Goal: Task Accomplishment & Management: Complete application form

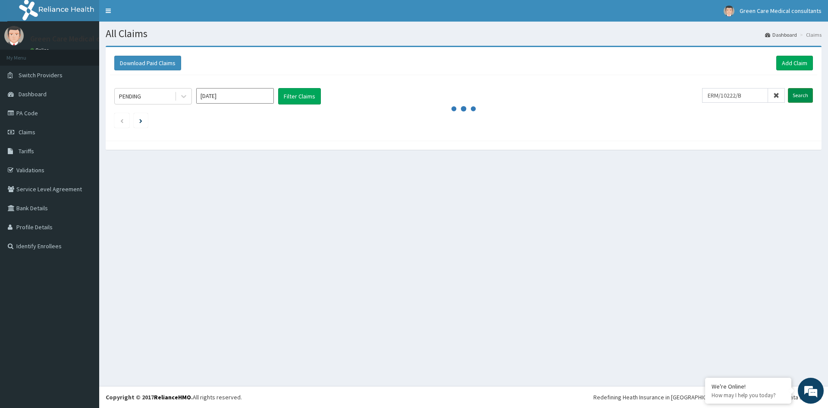
type input "ERM/10222/B"
click at [806, 97] on input "Search" at bounding box center [800, 95] width 25 height 15
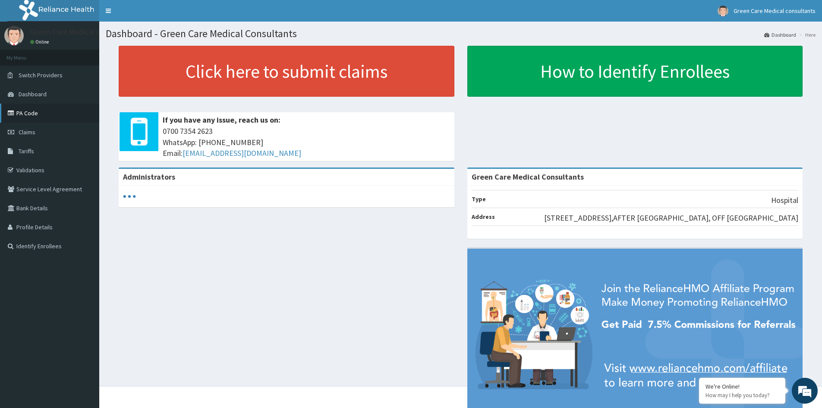
click at [22, 112] on link "PA Code" at bounding box center [49, 113] width 99 height 19
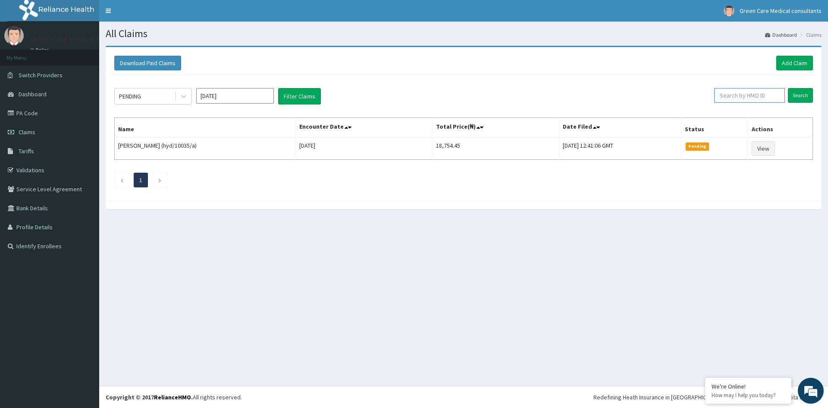
click at [759, 99] on input "text" at bounding box center [749, 95] width 71 height 15
type input "ERM/10222/B"
click at [793, 91] on input "Search" at bounding box center [800, 95] width 25 height 15
click at [789, 63] on link "Add Claim" at bounding box center [794, 63] width 37 height 15
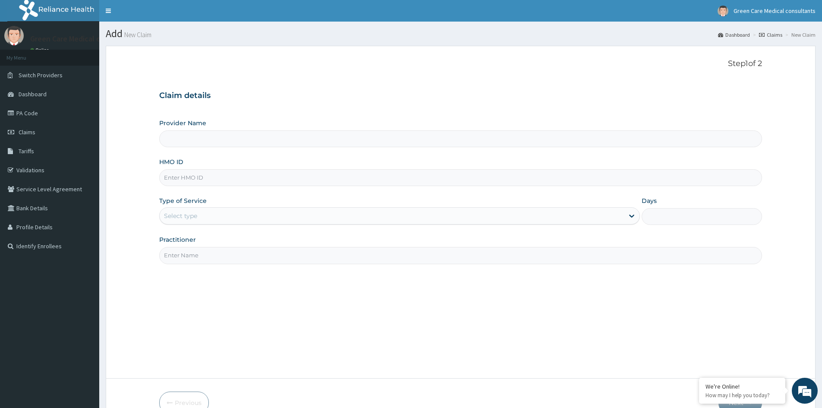
type input "Green Care Medical Consultants"
click at [211, 179] on input "HMO ID" at bounding box center [460, 177] width 603 height 17
type input "ERM/10222/B"
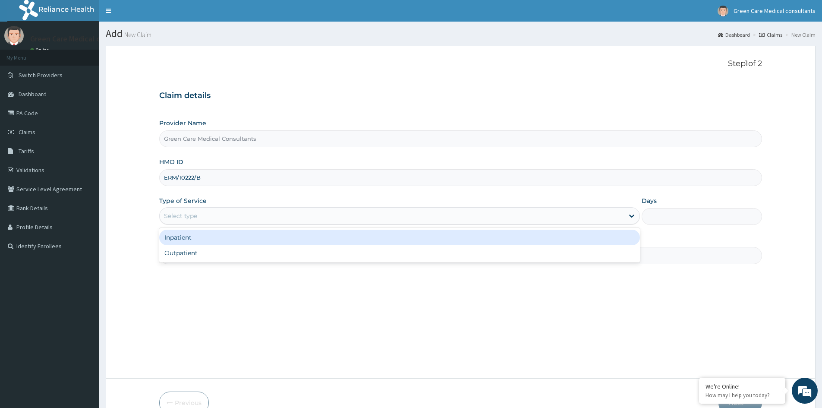
drag, startPoint x: 240, startPoint y: 217, endPoint x: 223, endPoint y: 229, distance: 20.8
click at [240, 217] on div "Select type" at bounding box center [392, 216] width 464 height 14
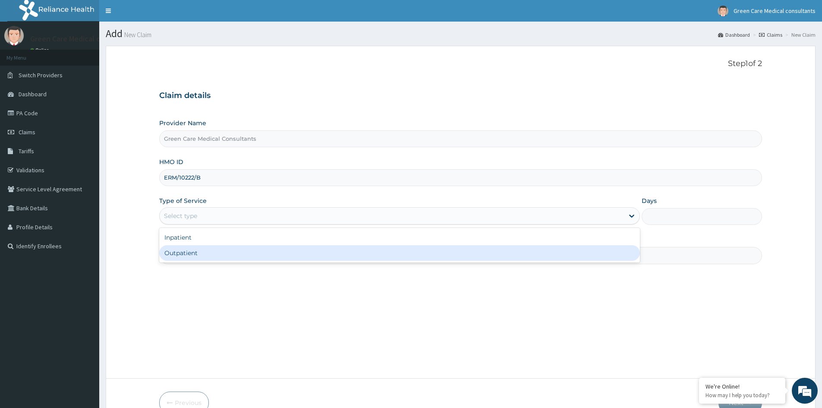
click at [200, 254] on div "Outpatient" at bounding box center [399, 253] width 481 height 16
type input "1"
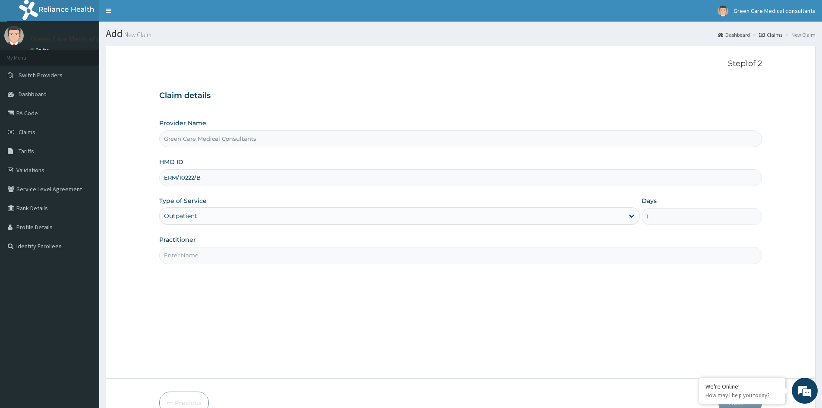
click at [233, 259] on input "Practitioner" at bounding box center [460, 255] width 603 height 17
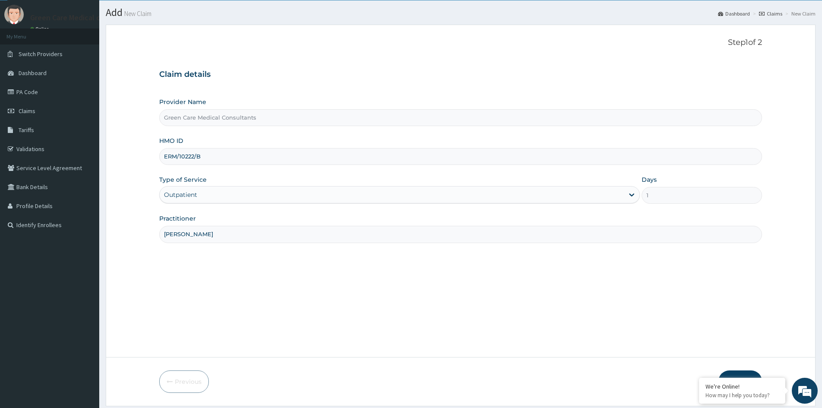
scroll to position [48, 0]
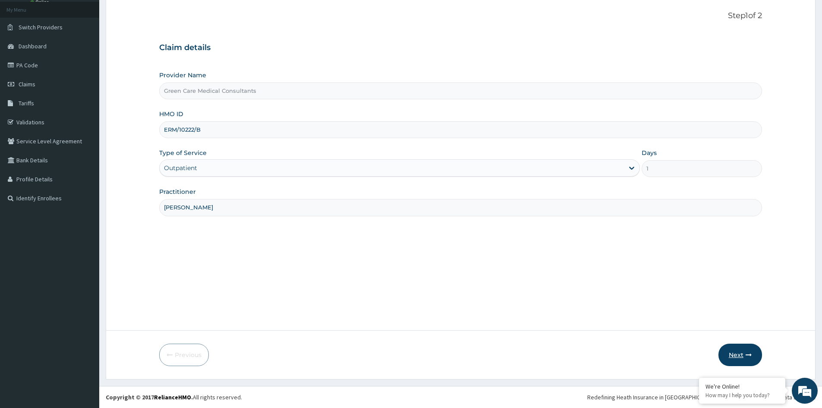
type input "DR BARA"
click at [743, 352] on button "Next" at bounding box center [740, 354] width 44 height 22
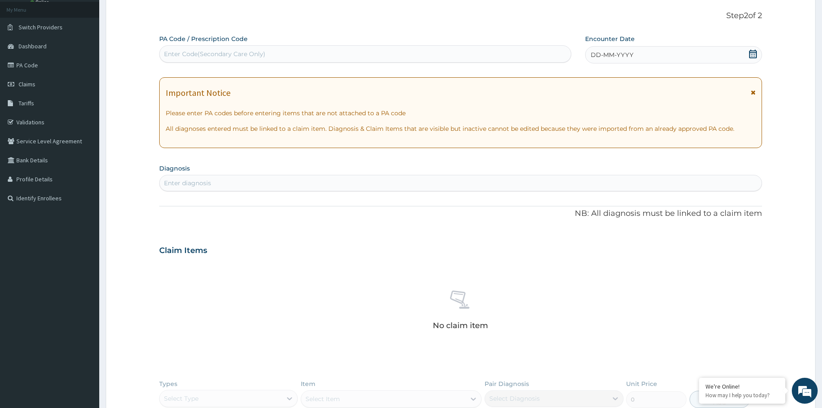
click at [723, 58] on div "DD-MM-YYYY" at bounding box center [673, 54] width 176 height 17
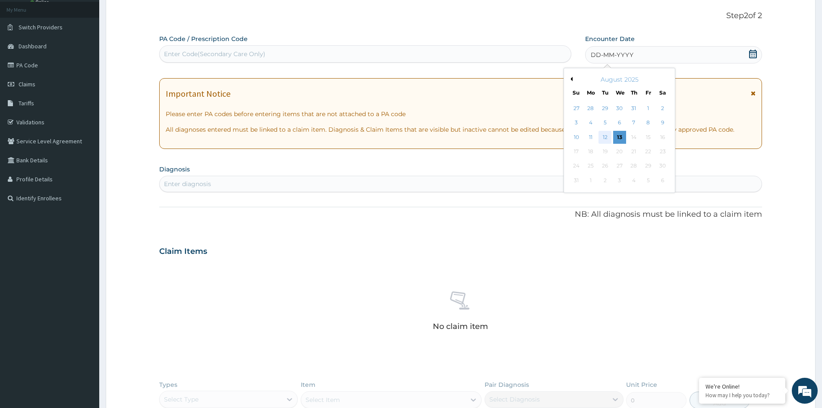
click at [606, 139] on div "12" at bounding box center [605, 137] width 13 height 13
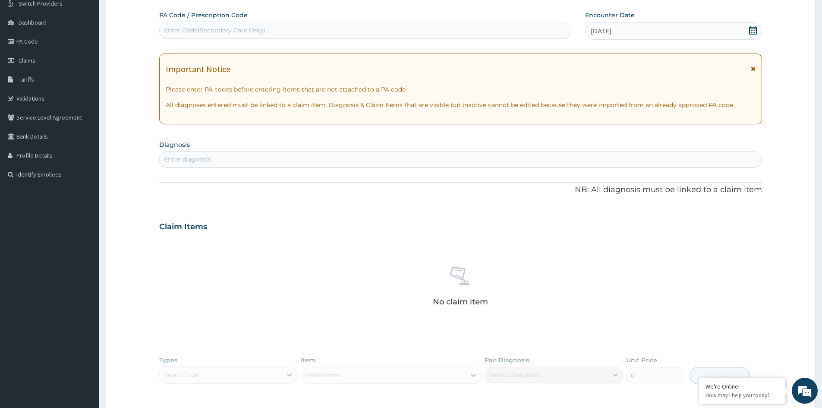
scroll to position [91, 0]
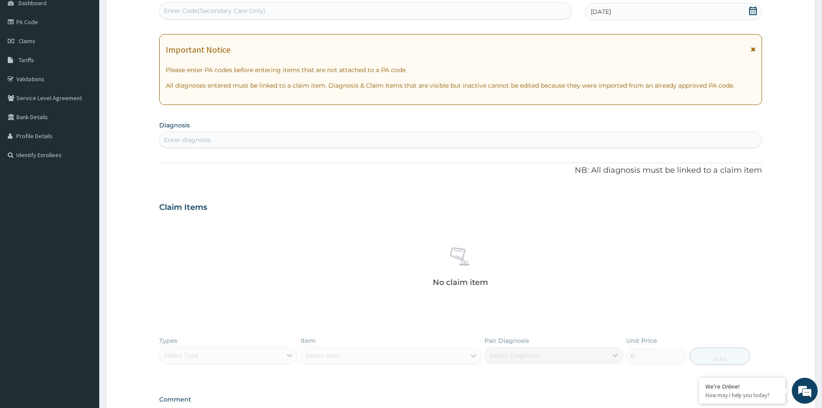
click at [279, 144] on div "Enter diagnosis" at bounding box center [461, 140] width 602 height 14
type input "MALARIA"
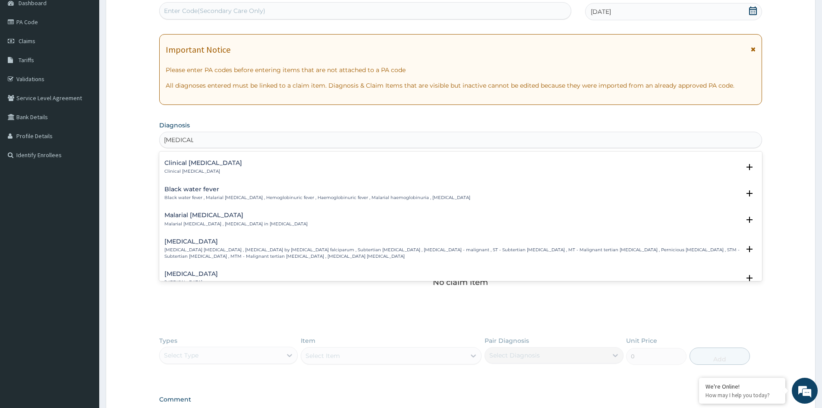
scroll to position [302, 0]
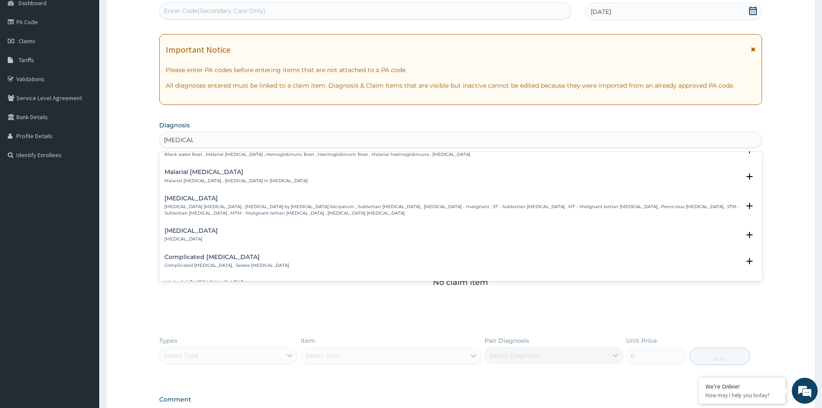
click at [235, 208] on p "Falciparum malaria , Malignant tertian malaria , Malaria by Plasmodium falcipar…" at bounding box center [451, 210] width 575 height 13
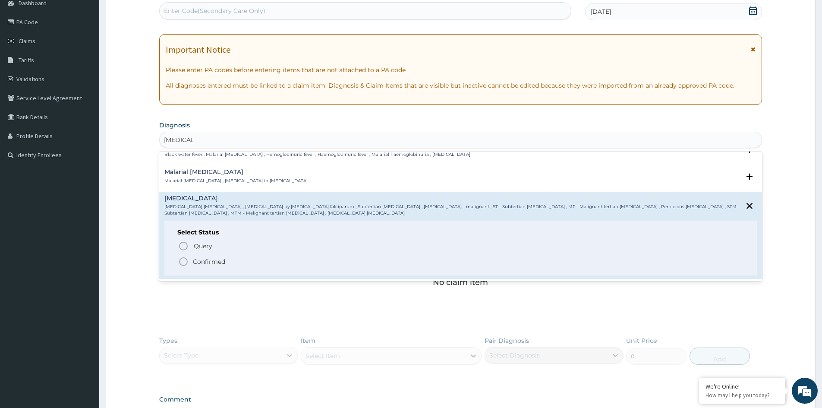
click at [199, 262] on p "Confirmed" at bounding box center [209, 261] width 32 height 9
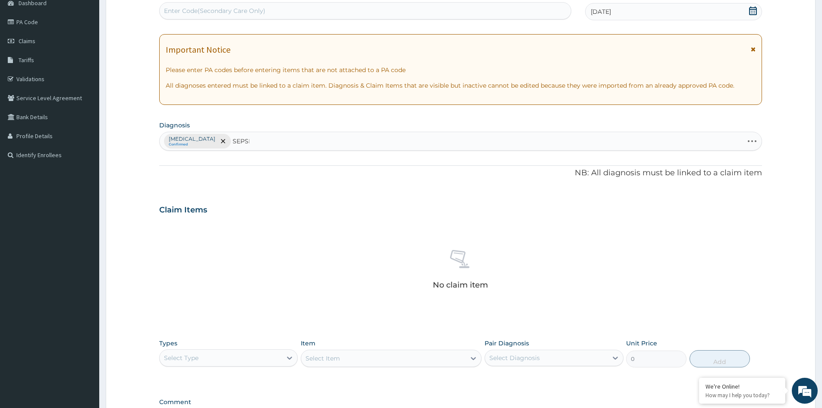
type input "SEPSIS"
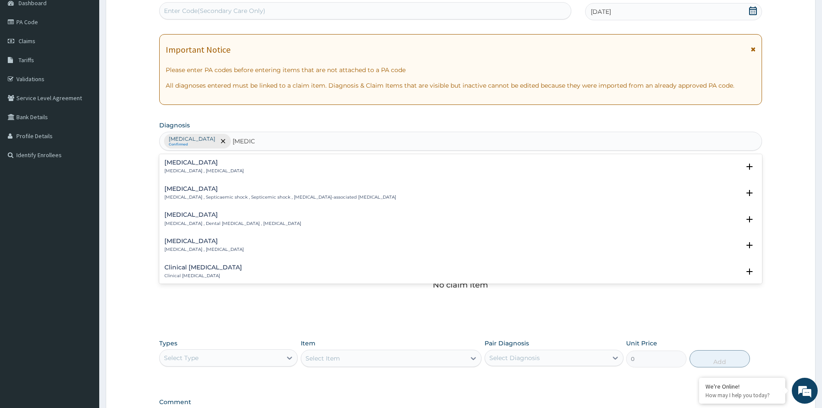
click at [193, 171] on p "Systemic infection , Sepsis" at bounding box center [203, 171] width 79 height 6
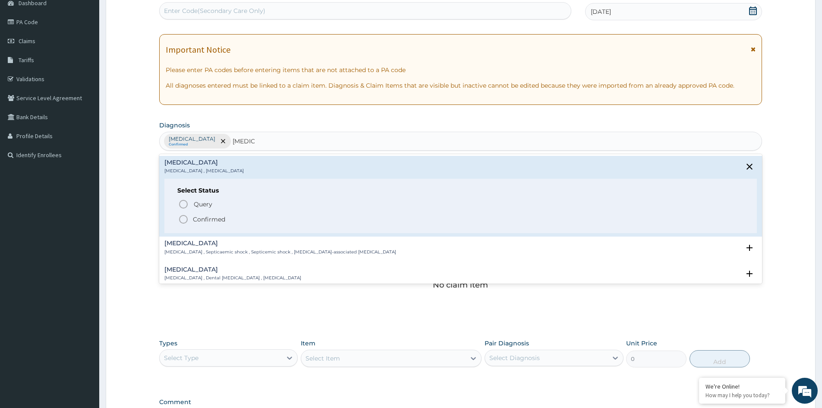
click at [204, 217] on p "Confirmed" at bounding box center [209, 219] width 32 height 9
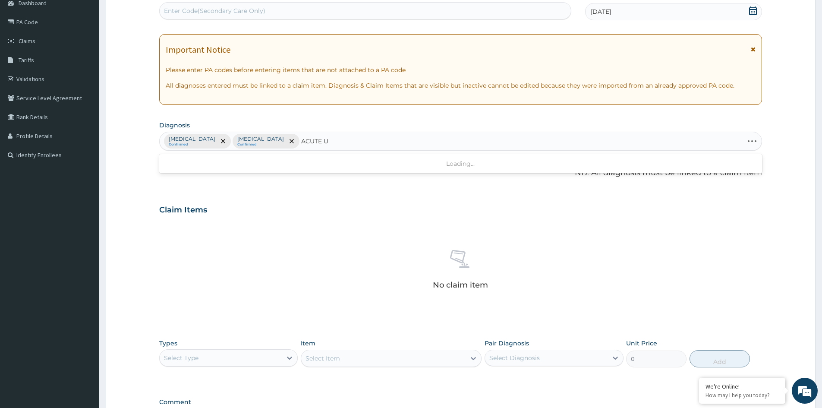
type input "ACUTE UPP"
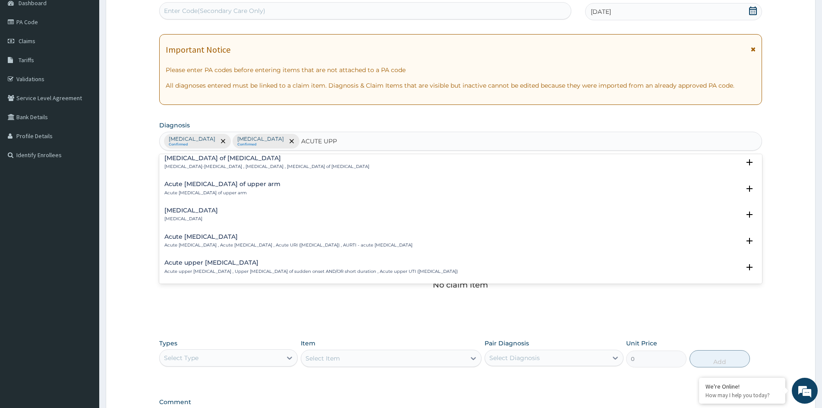
scroll to position [43, 0]
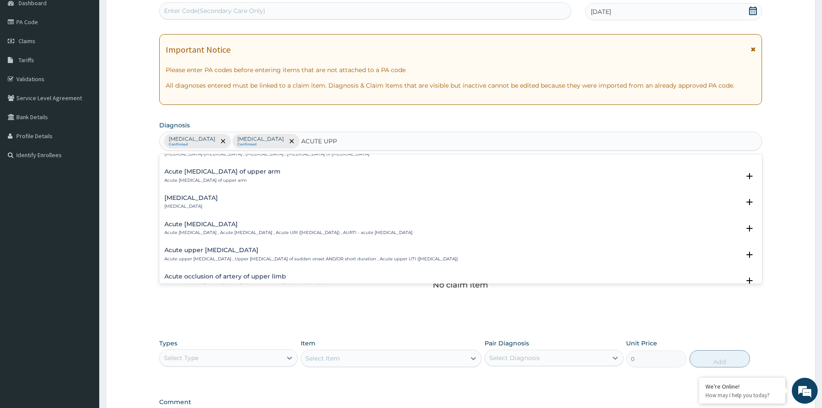
click at [263, 228] on div "Acute upper respiratory infection Acute upper respiratory infection , Acute upp…" at bounding box center [288, 228] width 248 height 15
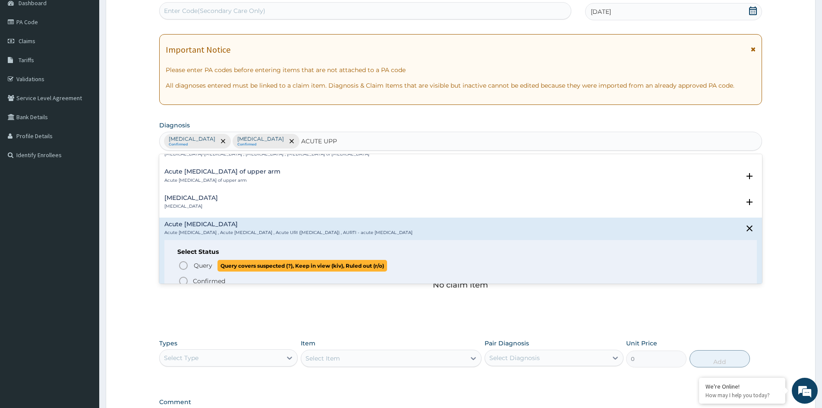
scroll to position [86, 0]
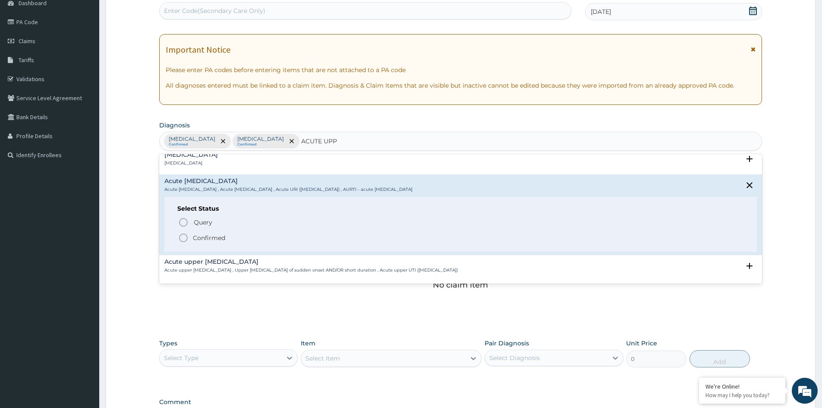
click at [223, 240] on p "Confirmed" at bounding box center [209, 237] width 32 height 9
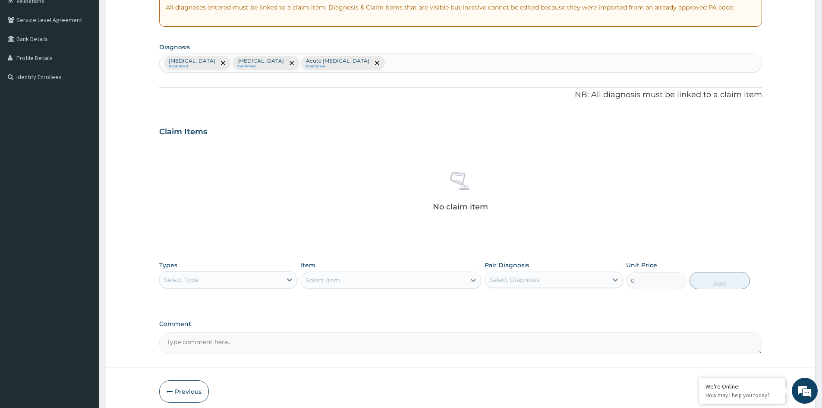
scroll to position [177, 0]
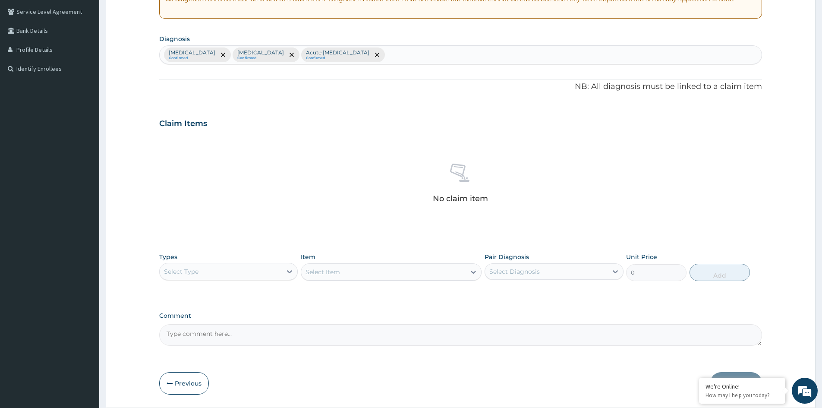
click at [415, 49] on div "Falciparum malaria Confirmed Sepsis Confirmed Acute upper respiratory infection…" at bounding box center [461, 55] width 602 height 18
type input "RHINI"
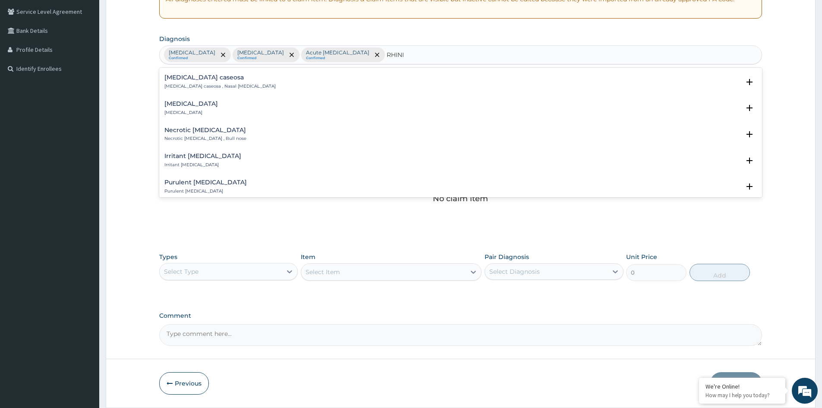
scroll to position [173, 0]
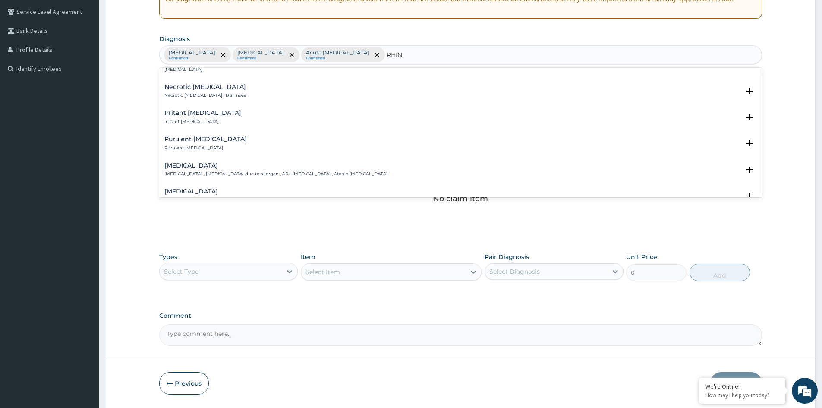
click at [193, 165] on h4 "[MEDICAL_DATA]" at bounding box center [275, 165] width 223 height 6
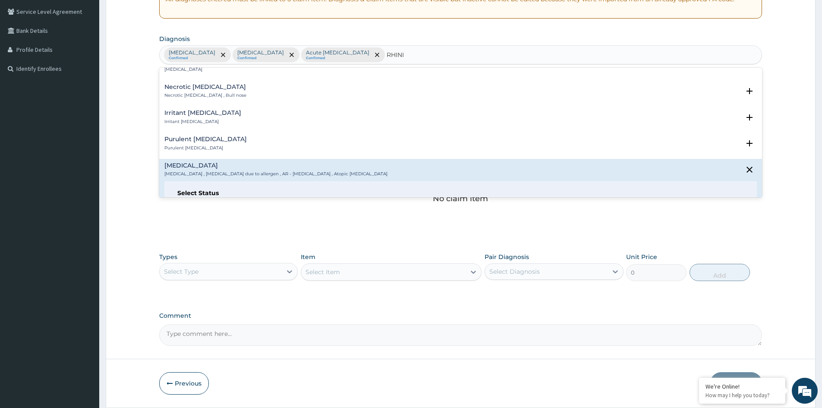
scroll to position [216, 0]
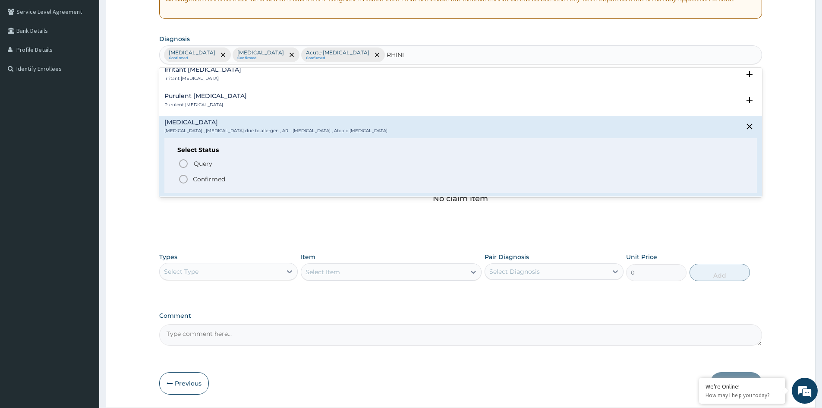
click at [201, 179] on p "Confirmed" at bounding box center [209, 179] width 32 height 9
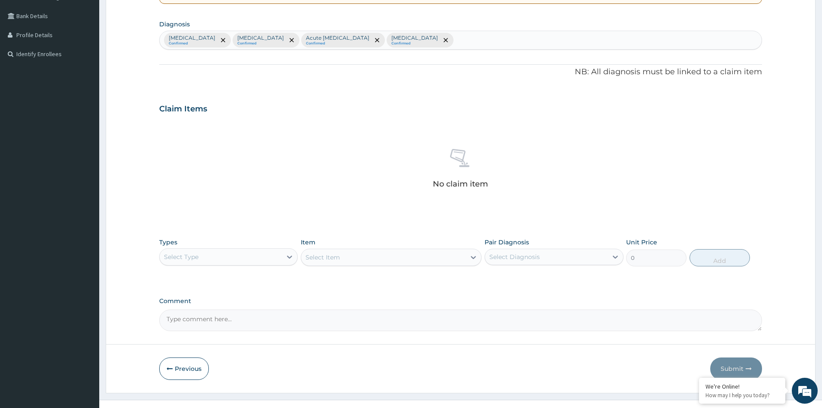
scroll to position [206, 0]
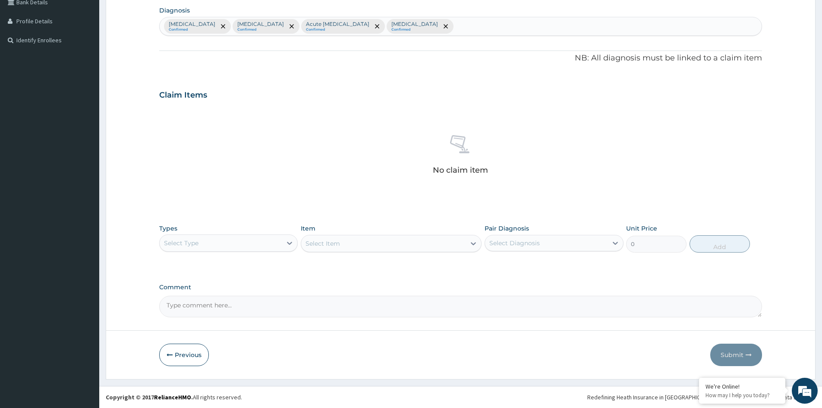
click at [274, 246] on div "Select Type" at bounding box center [221, 243] width 122 height 14
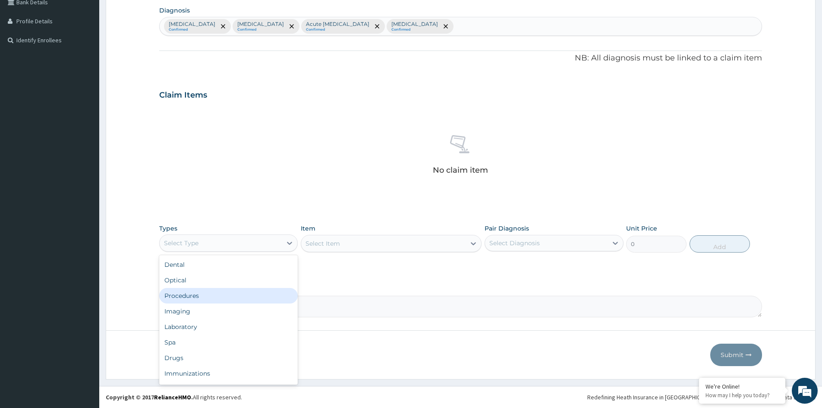
click at [236, 297] on div "Procedures" at bounding box center [228, 296] width 138 height 16
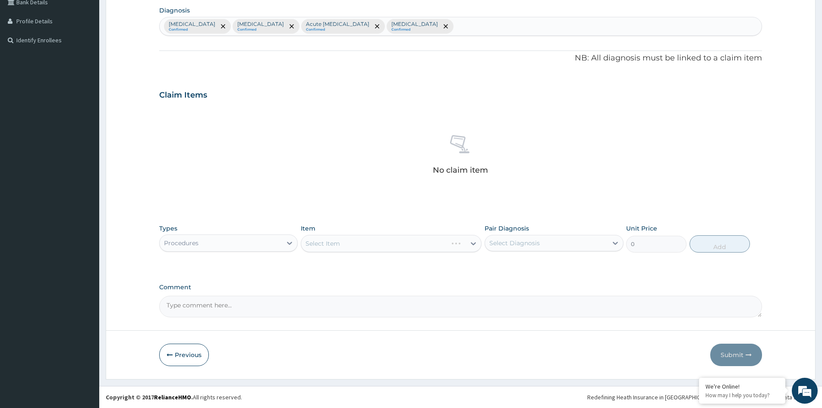
click at [431, 243] on div "Select Item" at bounding box center [391, 243] width 181 height 17
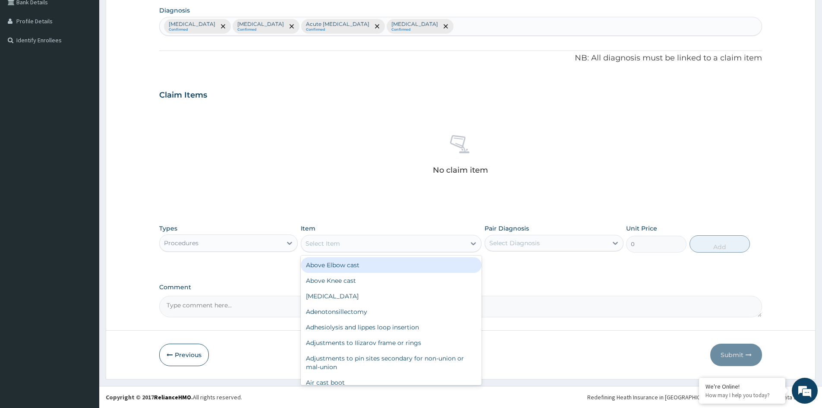
click at [459, 245] on div "Select Item" at bounding box center [383, 243] width 164 height 14
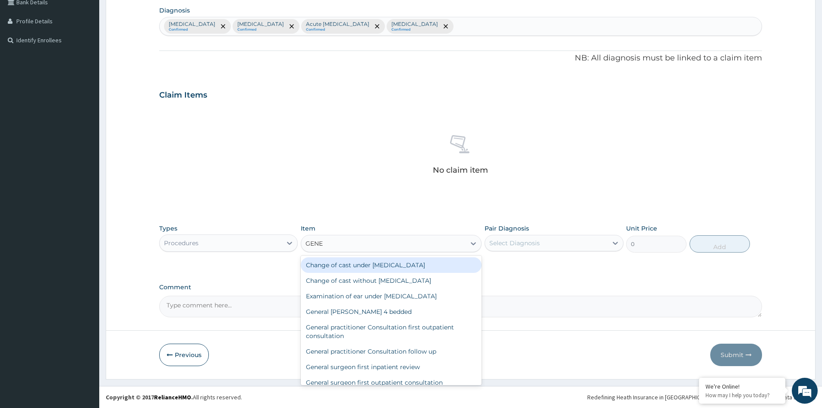
type input "GENER"
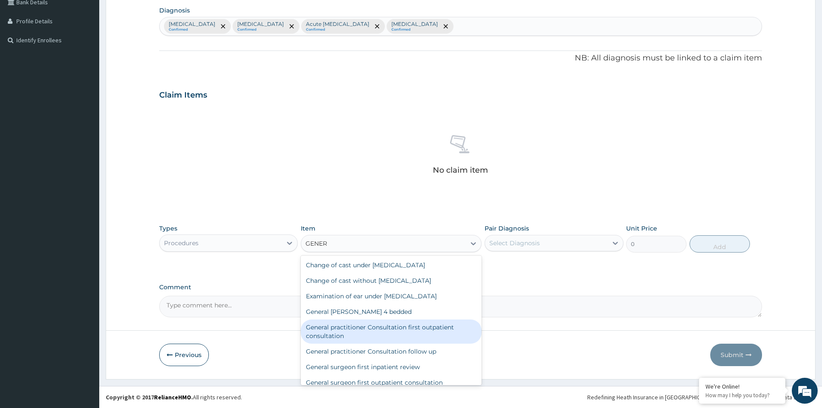
click at [341, 330] on div "General practitioner Consultation first outpatient consultation" at bounding box center [391, 331] width 181 height 24
type input "3547.5"
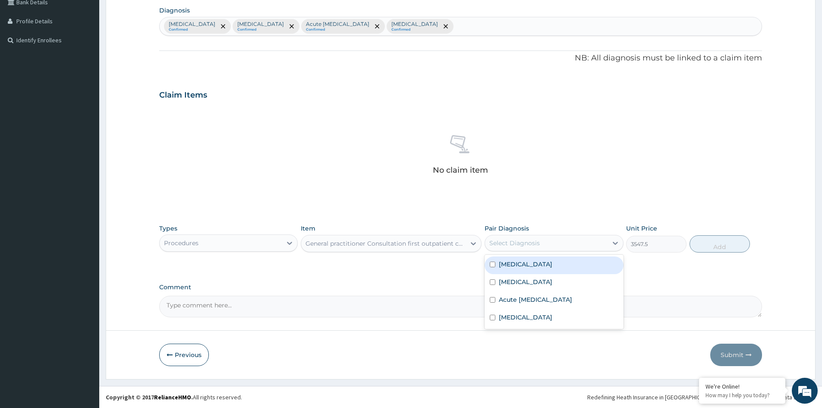
click at [565, 240] on div "Select Diagnosis" at bounding box center [546, 243] width 122 height 14
click at [537, 261] on label "Falciparum malaria" at bounding box center [525, 264] width 53 height 9
checkbox input "true"
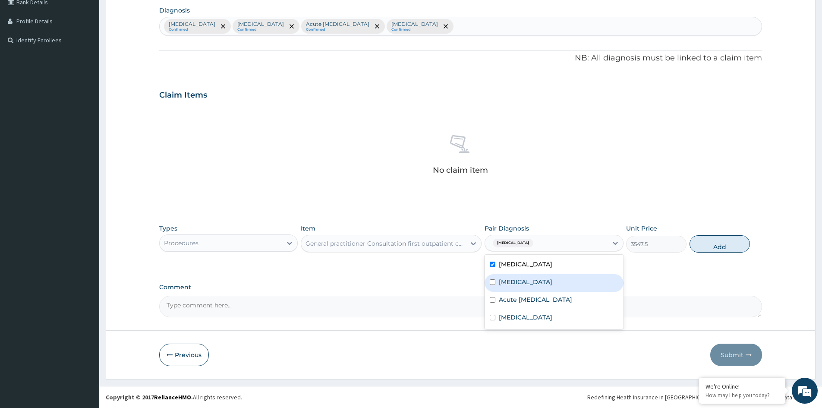
click at [525, 276] on div "Sepsis" at bounding box center [553, 283] width 138 height 18
checkbox input "true"
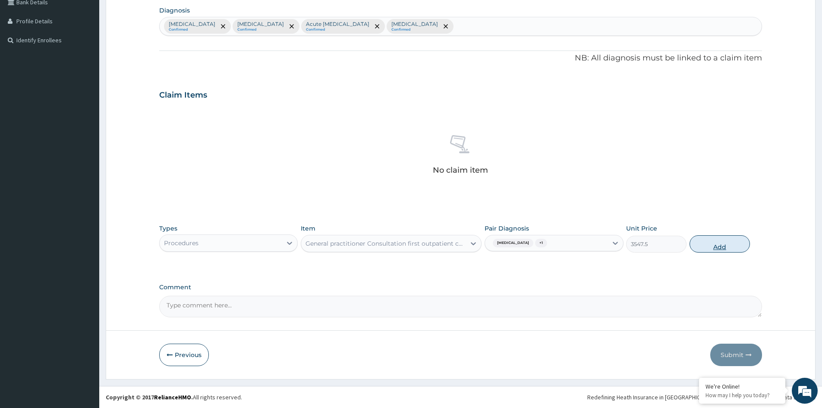
click at [713, 247] on button "Add" at bounding box center [719, 243] width 60 height 17
type input "0"
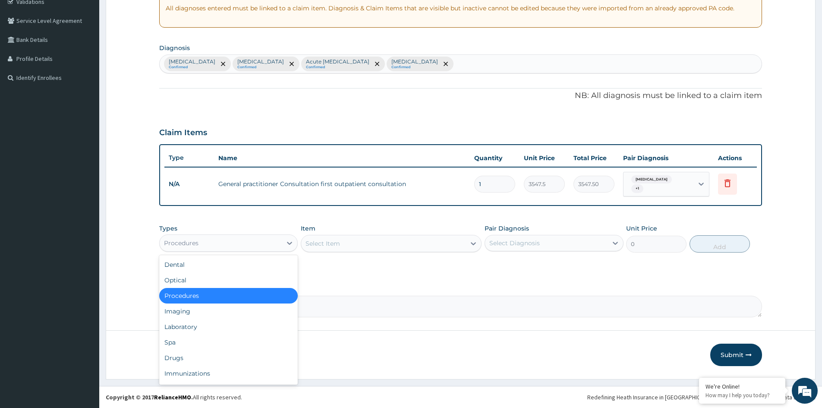
click at [251, 245] on div "Procedures" at bounding box center [221, 243] width 122 height 14
click at [184, 327] on div "Laboratory" at bounding box center [228, 327] width 138 height 16
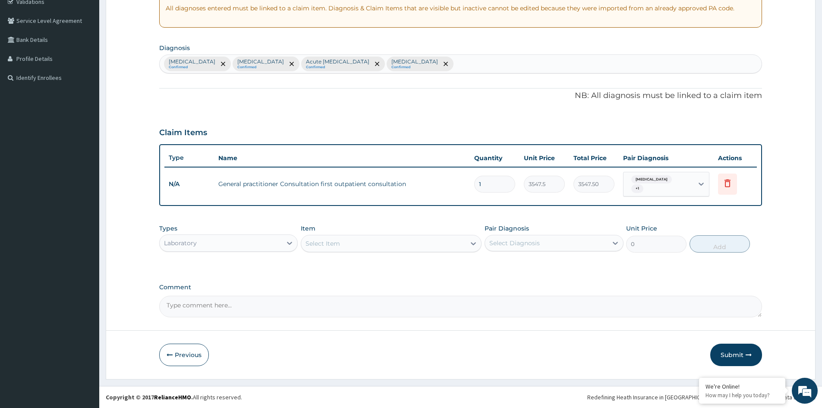
click at [439, 244] on div "Select Item" at bounding box center [383, 243] width 164 height 14
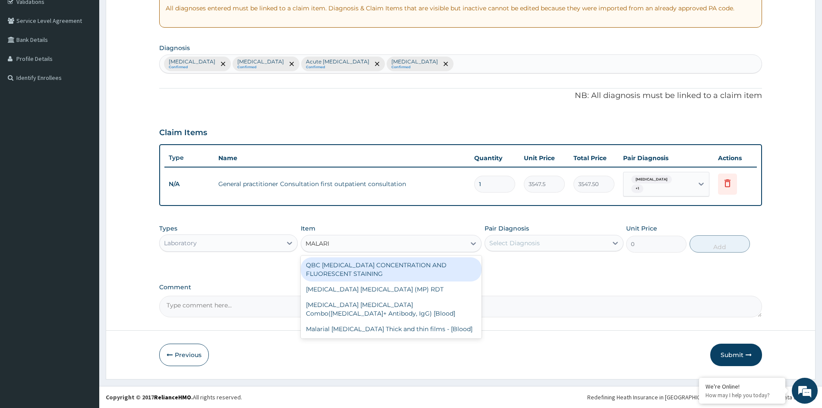
type input "MALARIA"
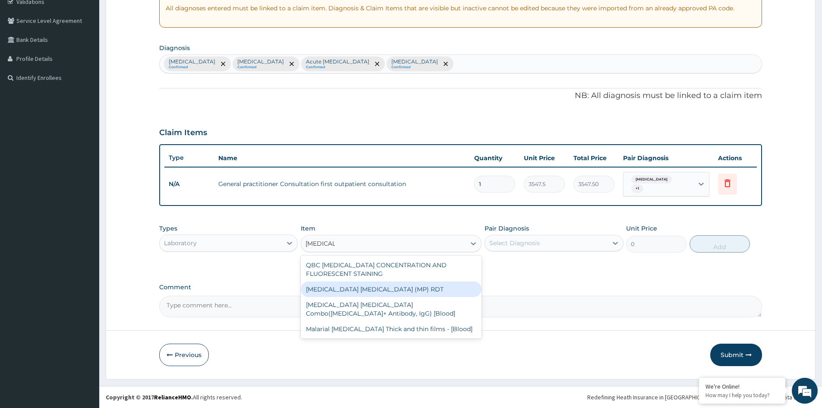
drag, startPoint x: 350, startPoint y: 288, endPoint x: 481, endPoint y: 273, distance: 131.1
click at [351, 288] on div "MALARIA PARASITE (MP) RDT" at bounding box center [391, 289] width 181 height 16
type input "1612.5"
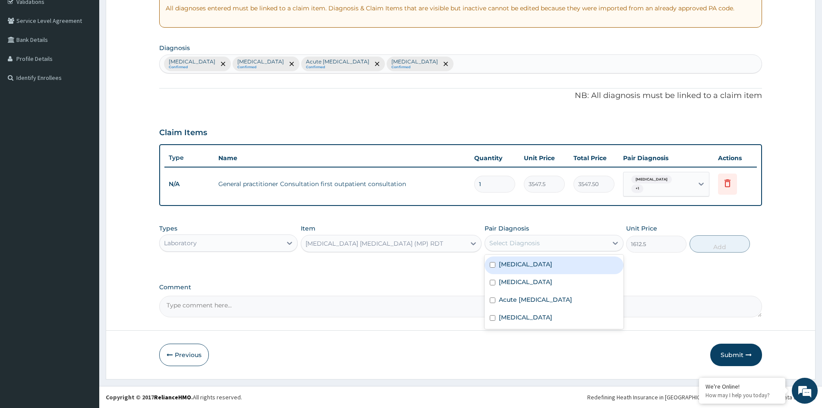
drag, startPoint x: 553, startPoint y: 245, endPoint x: 527, endPoint y: 260, distance: 29.4
click at [552, 245] on div "Select Diagnosis" at bounding box center [546, 243] width 122 height 14
drag, startPoint x: 527, startPoint y: 266, endPoint x: 610, endPoint y: 259, distance: 84.0
click at [528, 266] on label "Falciparum malaria" at bounding box center [525, 264] width 53 height 9
checkbox input "true"
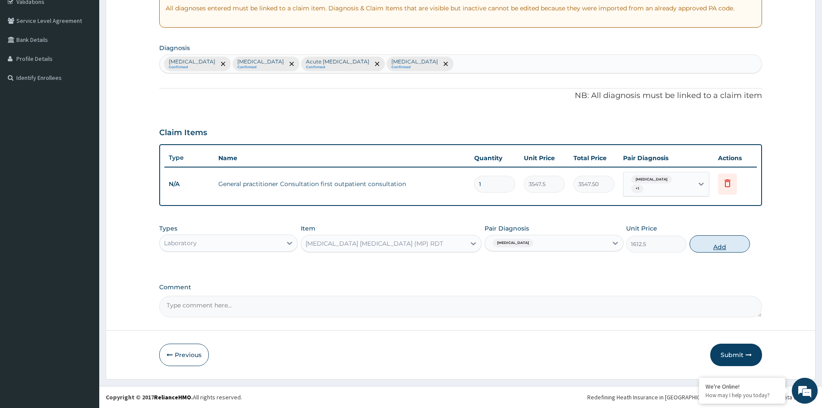
click at [718, 247] on button "Add" at bounding box center [719, 243] width 60 height 17
type input "0"
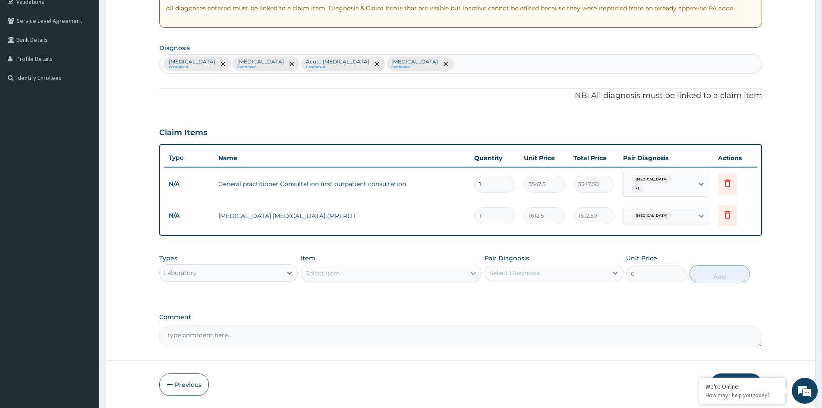
click at [365, 274] on div "Select Item" at bounding box center [383, 273] width 164 height 14
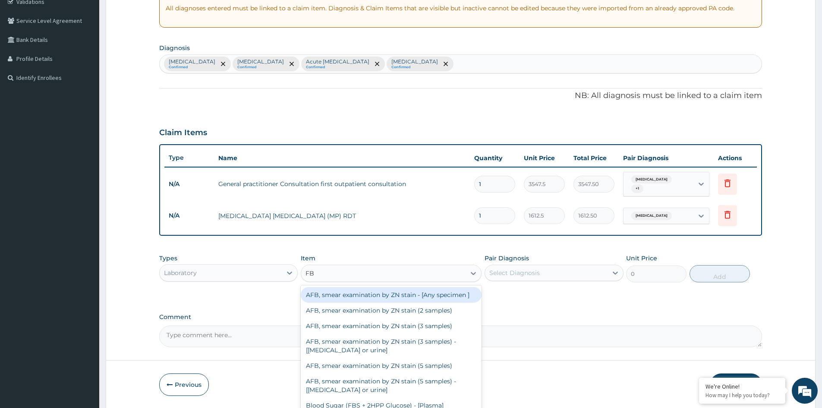
type input "FBC"
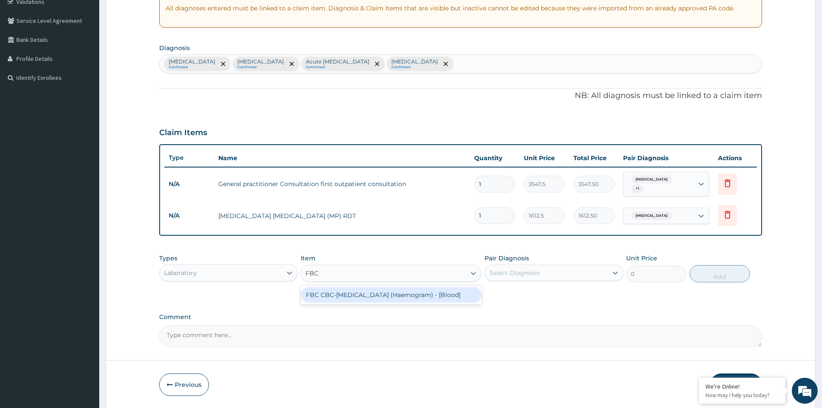
click at [374, 292] on div "FBC CBC-Complete Blood Count (Haemogram) - [Blood]" at bounding box center [391, 295] width 181 height 16
type input "4300"
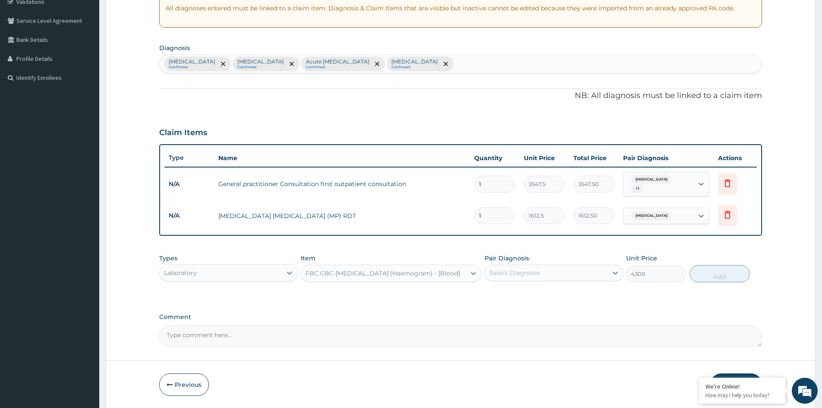
click at [521, 274] on div "Select Diagnosis" at bounding box center [514, 272] width 50 height 9
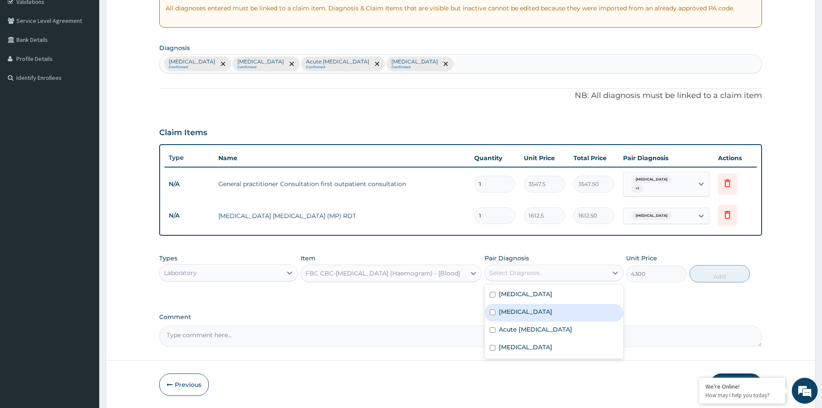
drag, startPoint x: 511, startPoint y: 308, endPoint x: 520, endPoint y: 329, distance: 22.2
click at [511, 309] on label "Sepsis" at bounding box center [525, 311] width 53 height 9
checkbox input "true"
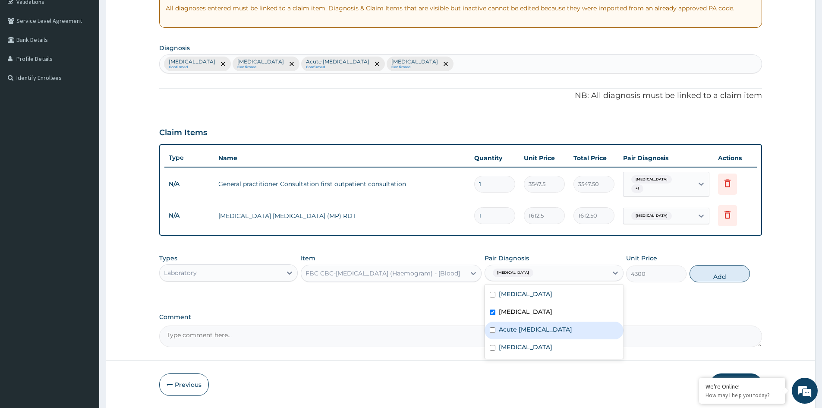
click at [534, 332] on label "Acute upper respiratory infection" at bounding box center [535, 329] width 73 height 9
checkbox input "true"
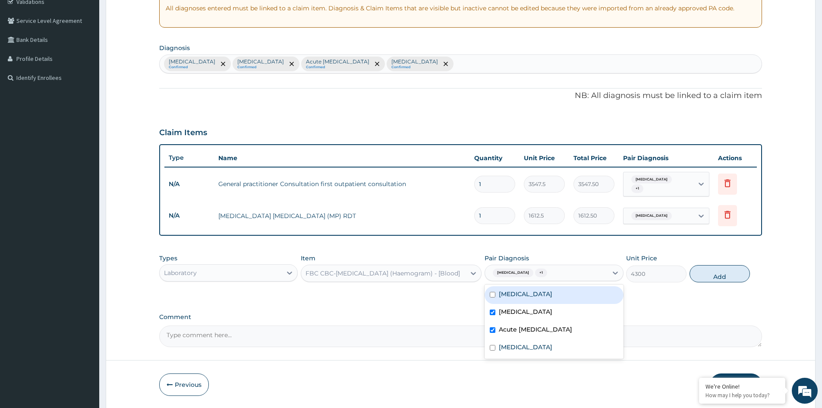
click at [509, 295] on label "Falciparum malaria" at bounding box center [525, 293] width 53 height 9
checkbox input "true"
click at [716, 274] on button "Add" at bounding box center [719, 273] width 60 height 17
type input "0"
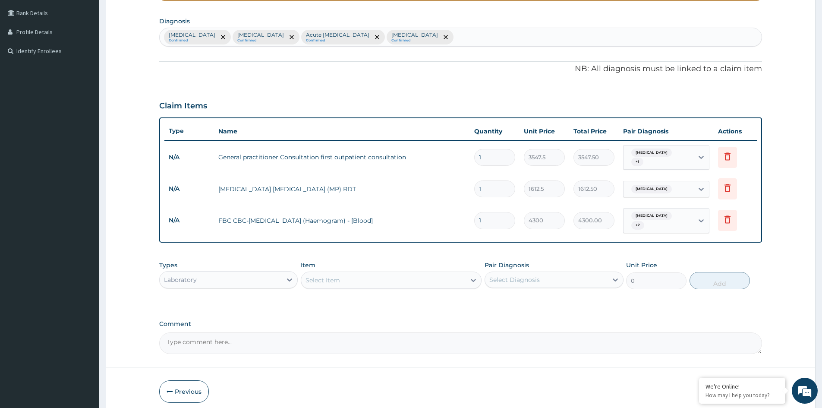
scroll to position [228, 0]
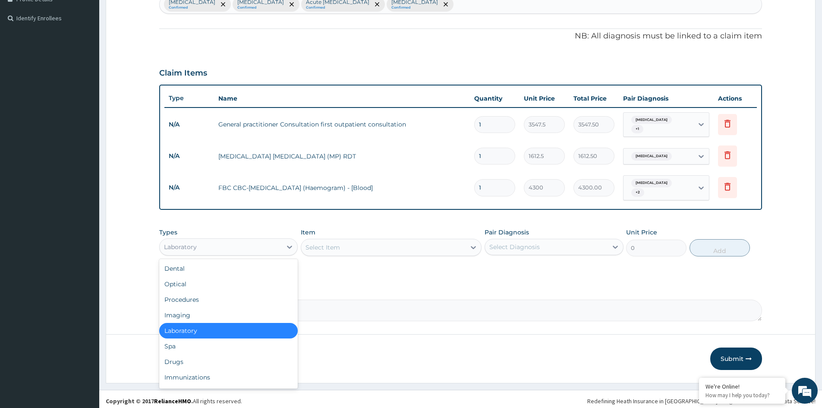
click at [268, 240] on div "Laboratory" at bounding box center [221, 247] width 122 height 14
click at [184, 355] on div "Drugs" at bounding box center [228, 362] width 138 height 16
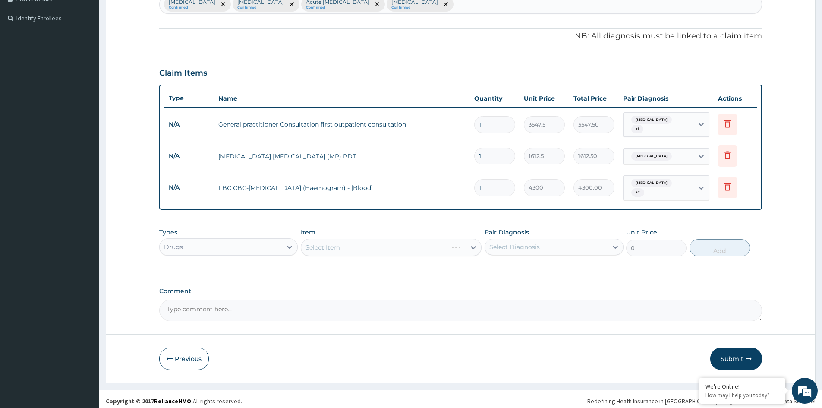
click at [440, 247] on div "Select Item" at bounding box center [391, 247] width 181 height 17
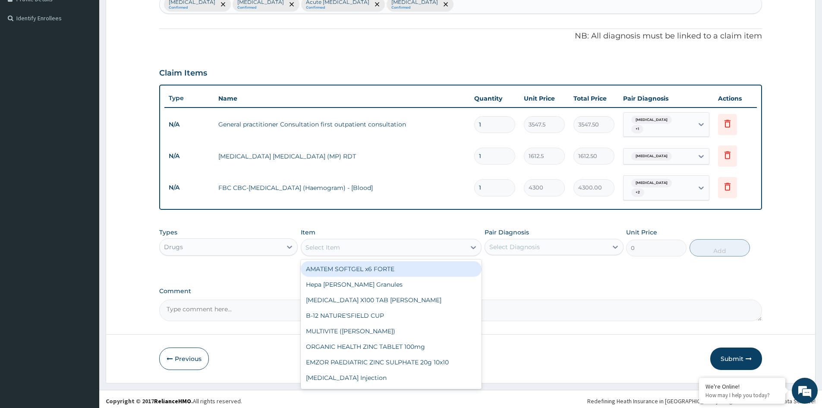
click at [455, 245] on div "Select Item" at bounding box center [383, 247] width 164 height 14
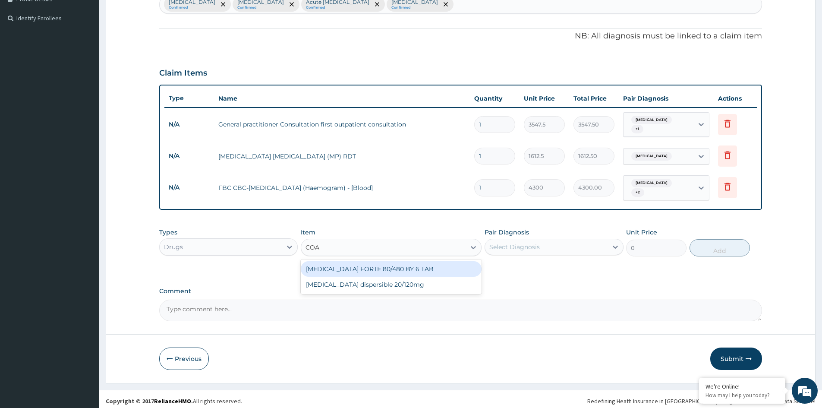
type input "COAR"
drag, startPoint x: 391, startPoint y: 260, endPoint x: 505, endPoint y: 260, distance: 113.9
click at [402, 263] on div "COARTEM FORTE 80/480 BY 6 TAB" at bounding box center [391, 269] width 181 height 16
type input "449.35"
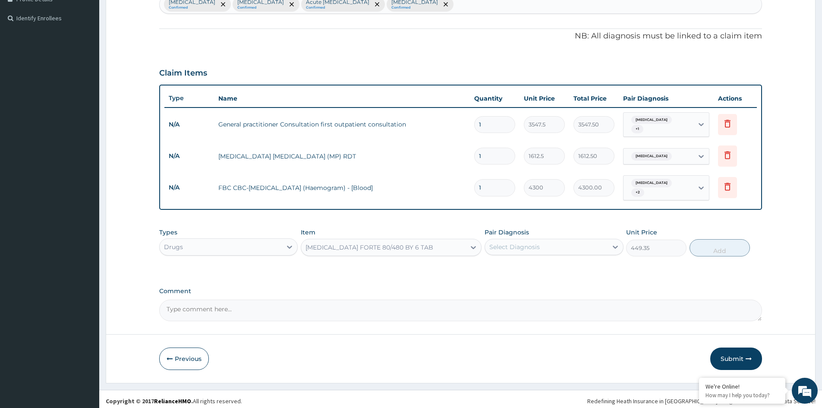
click at [534, 243] on div "Select Diagnosis" at bounding box center [514, 246] width 50 height 9
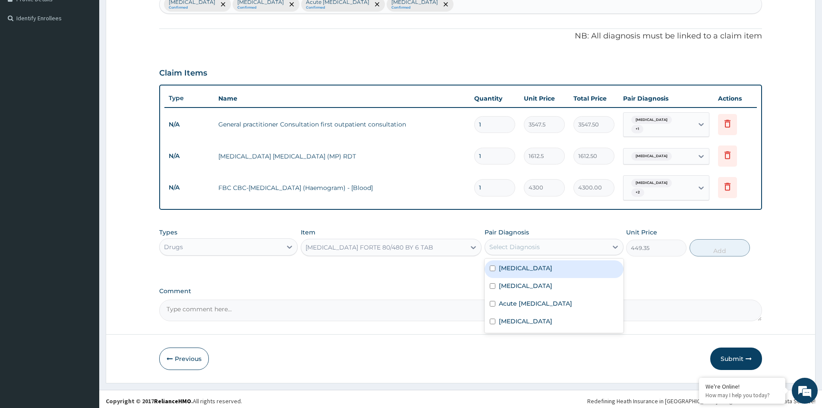
click at [519, 264] on label "Falciparum malaria" at bounding box center [525, 268] width 53 height 9
checkbox input "true"
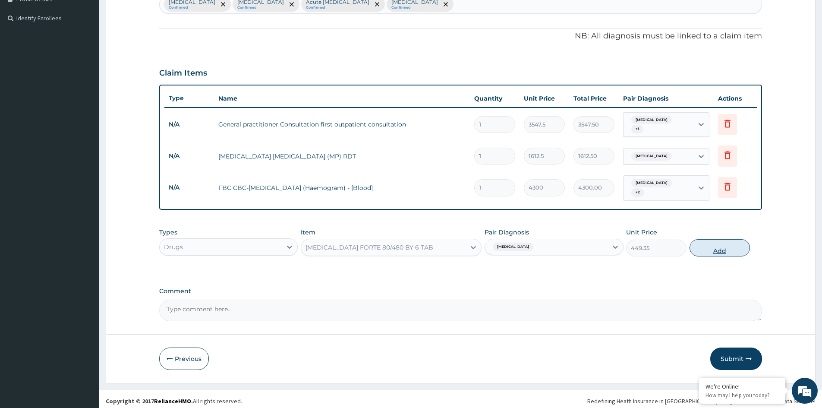
click at [716, 245] on button "Add" at bounding box center [719, 247] width 60 height 17
type input "0"
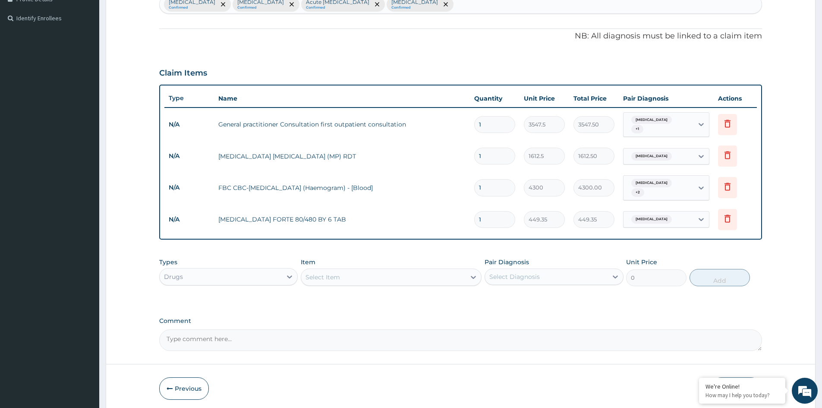
type input "0.00"
type input "6"
type input "2696.10"
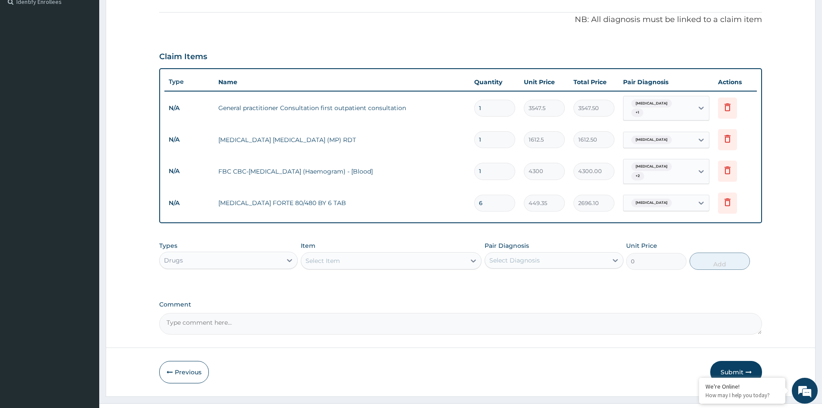
scroll to position [258, 0]
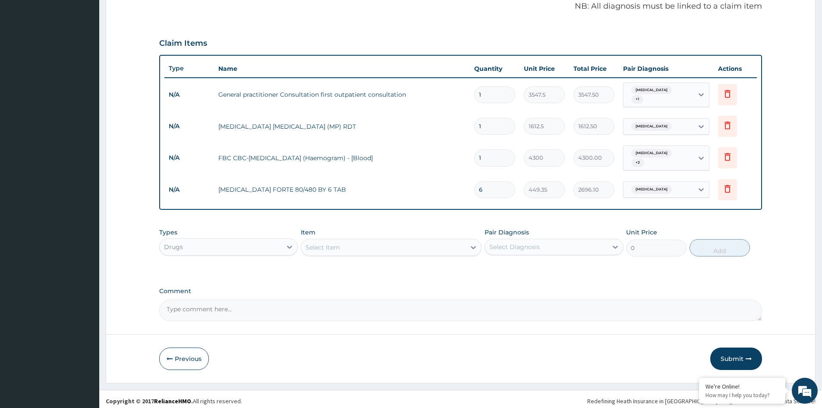
type input "6"
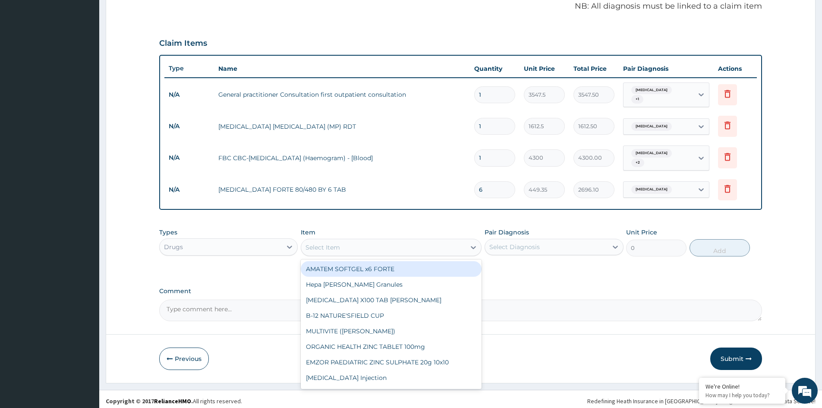
click at [361, 246] on div "Select Item" at bounding box center [383, 247] width 164 height 14
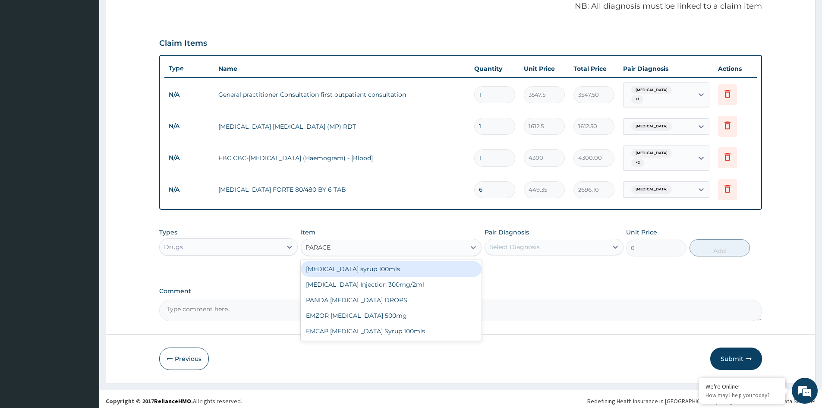
type input "PARACET"
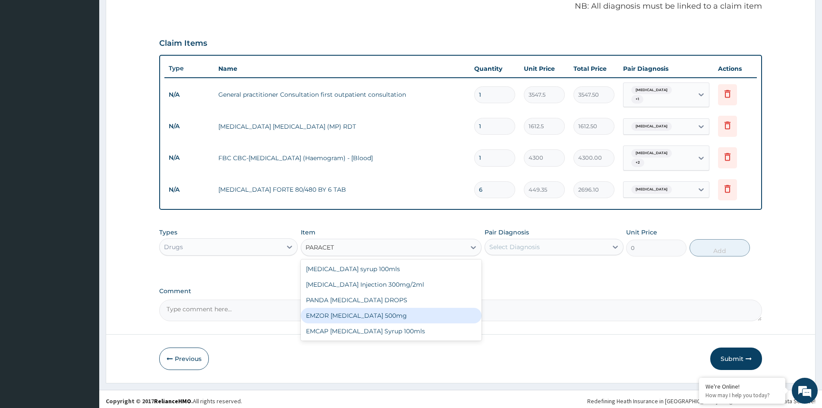
drag, startPoint x: 390, startPoint y: 312, endPoint x: 440, endPoint y: 294, distance: 53.6
click at [392, 311] on div "EMZOR PARACETAMOL 500mg" at bounding box center [391, 316] width 181 height 16
type input "23.65"
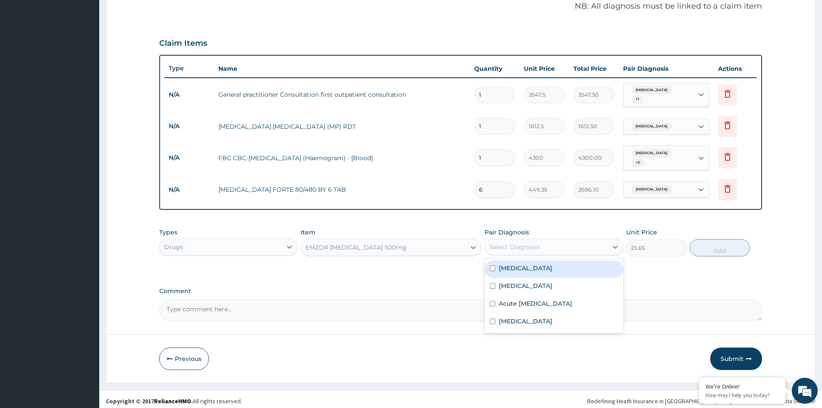
click at [545, 241] on div "Select Diagnosis" at bounding box center [546, 247] width 122 height 14
drag, startPoint x: 535, startPoint y: 260, endPoint x: 615, endPoint y: 258, distance: 80.3
click at [537, 264] on label "Falciparum malaria" at bounding box center [525, 268] width 53 height 9
checkbox input "true"
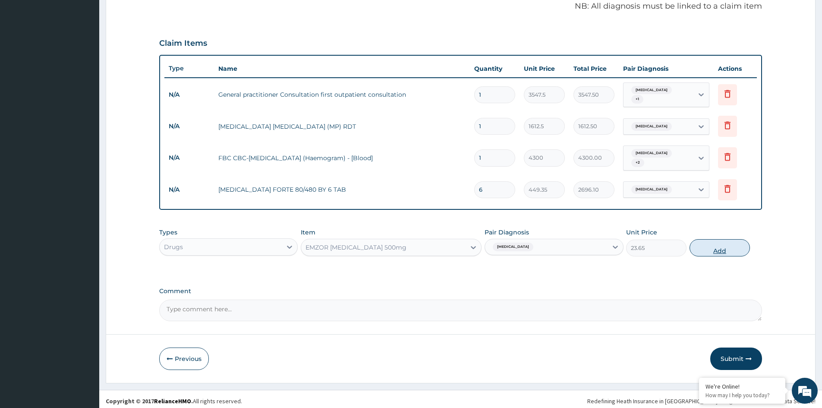
click at [719, 248] on button "Add" at bounding box center [719, 247] width 60 height 17
type input "0"
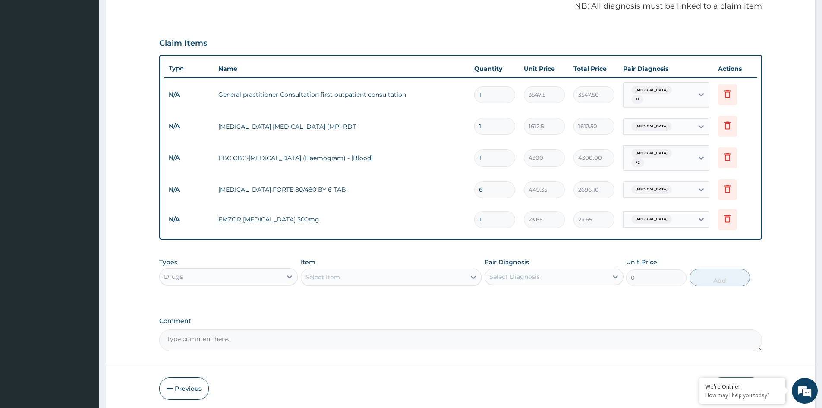
type input "18"
type input "425.70"
type input "18"
click at [329, 273] on div "Select Item" at bounding box center [322, 277] width 35 height 9
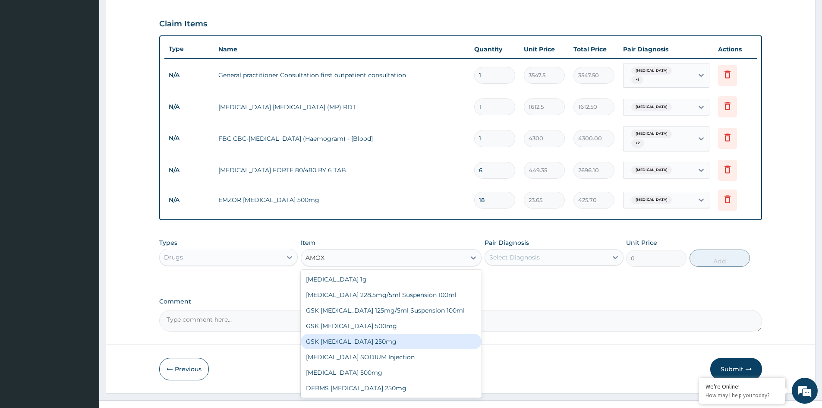
scroll to position [287, 0]
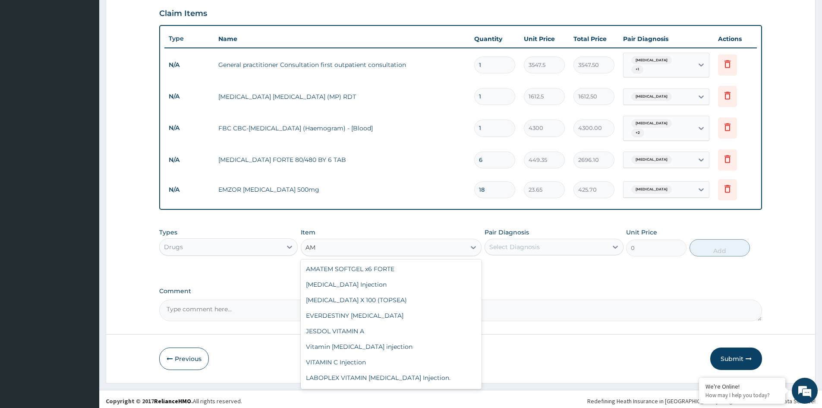
type input "A"
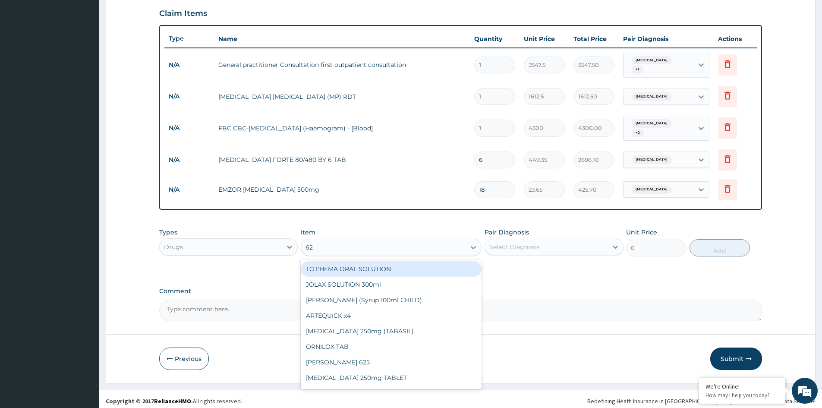
type input "625"
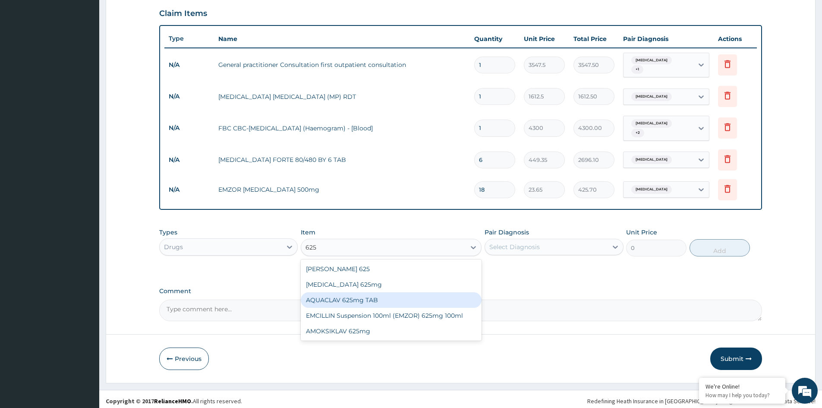
click at [341, 292] on div "AQUACLAV 625mg TAB" at bounding box center [391, 300] width 181 height 16
type input "242.4125"
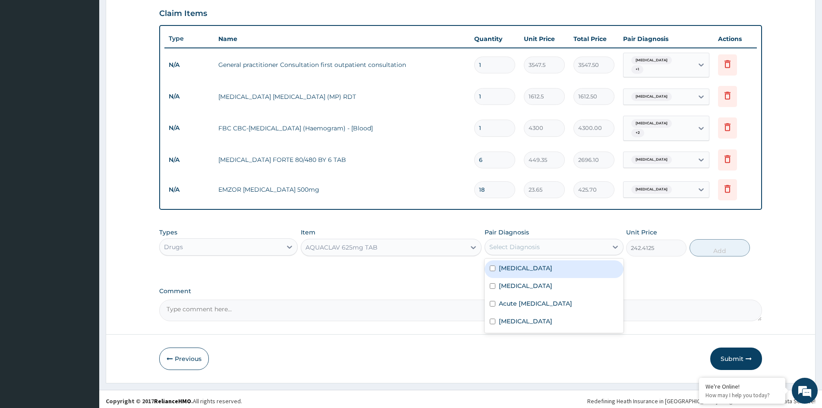
click at [552, 247] on div "Select Diagnosis" at bounding box center [546, 247] width 122 height 14
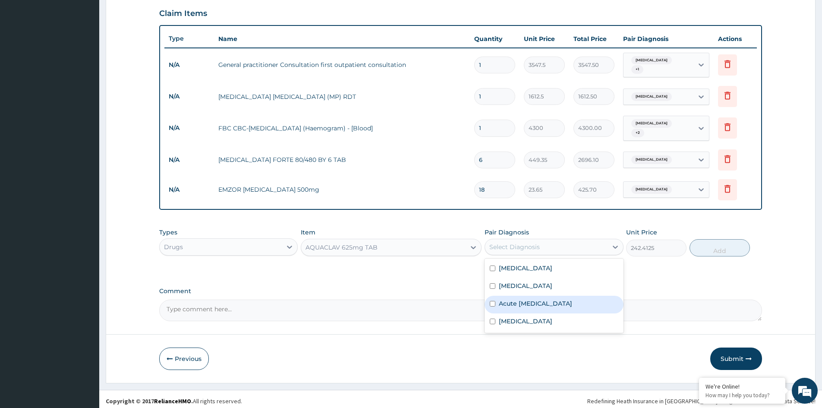
drag, startPoint x: 536, startPoint y: 302, endPoint x: 552, endPoint y: 295, distance: 17.2
click at [538, 301] on label "Acute upper respiratory infection" at bounding box center [535, 303] width 73 height 9
checkbox input "true"
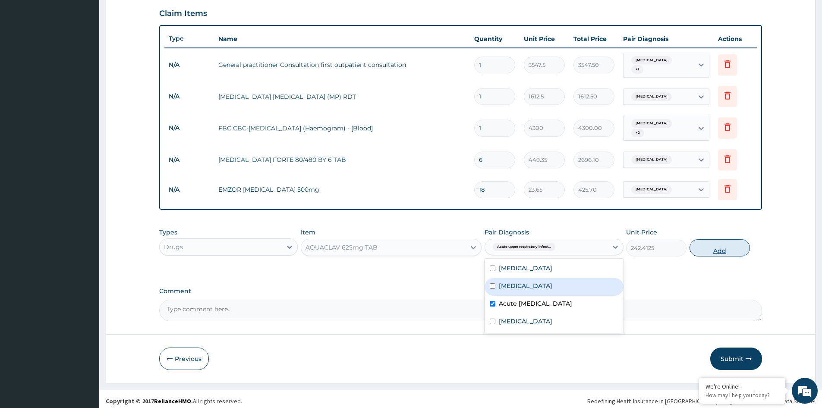
click at [719, 248] on button "Add" at bounding box center [719, 247] width 60 height 17
type input "0"
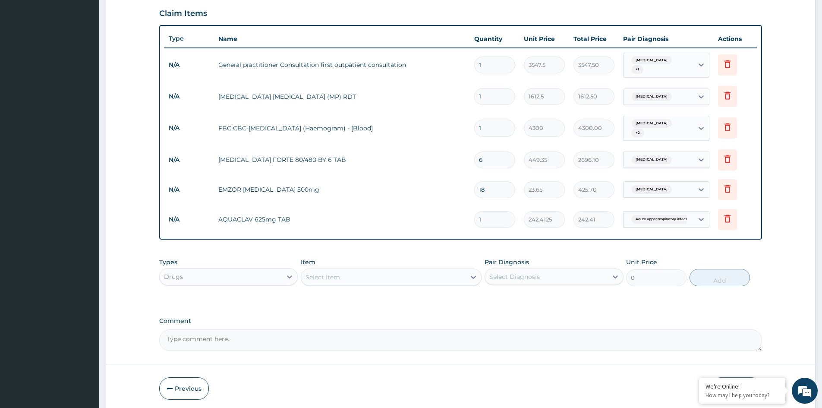
type input "14"
type input "3393.78"
type input "14"
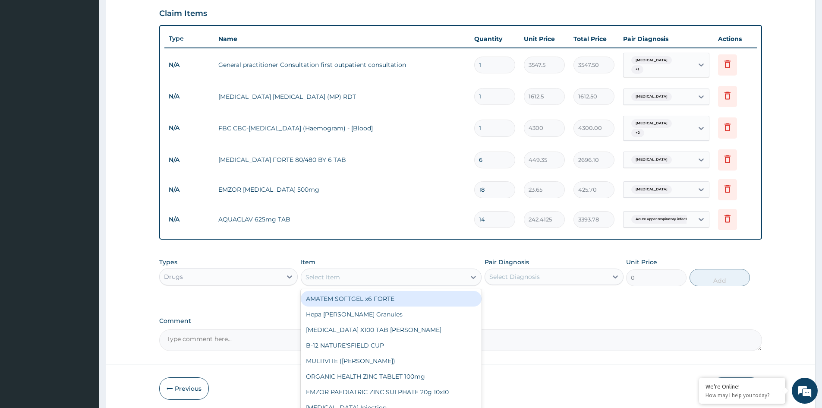
click at [396, 276] on div "Select Item" at bounding box center [383, 277] width 164 height 14
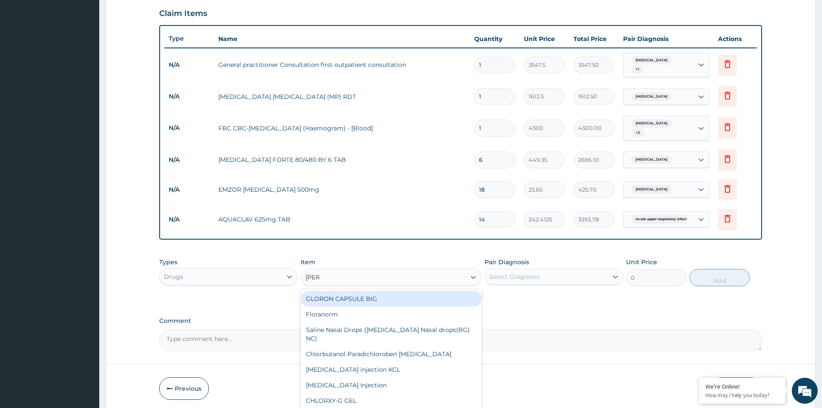
type input "LORAT"
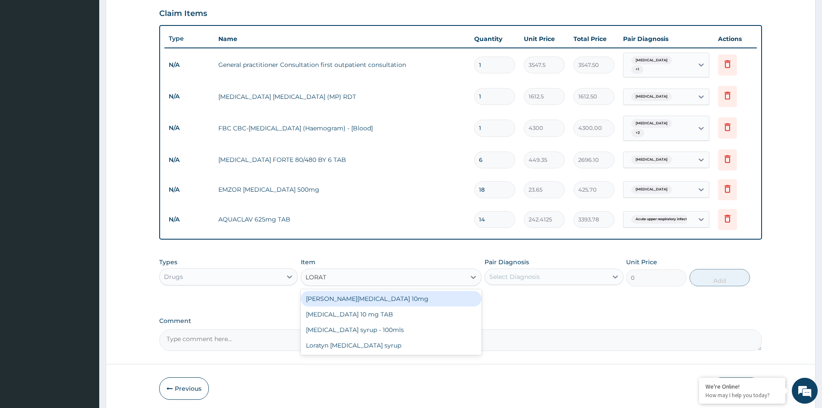
drag, startPoint x: 354, startPoint y: 296, endPoint x: 361, endPoint y: 293, distance: 8.2
click at [360, 294] on div "Loratyn Loratadine 10mg" at bounding box center [391, 299] width 181 height 16
type input "88.6875"
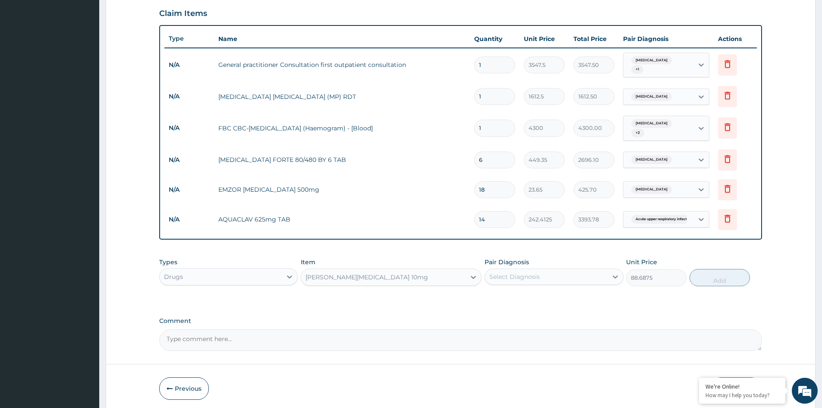
click at [517, 272] on div "Select Diagnosis" at bounding box center [514, 276] width 50 height 9
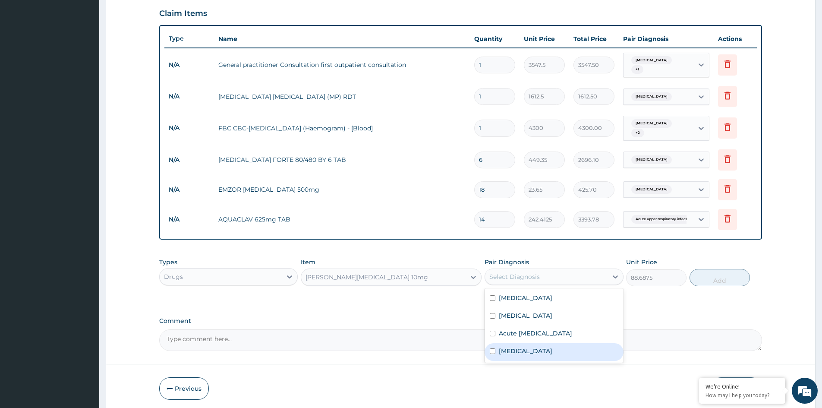
drag, startPoint x: 517, startPoint y: 346, endPoint x: 595, endPoint y: 324, distance: 80.7
click at [536, 346] on label "Allergic rhinitis" at bounding box center [525, 350] width 53 height 9
checkbox input "true"
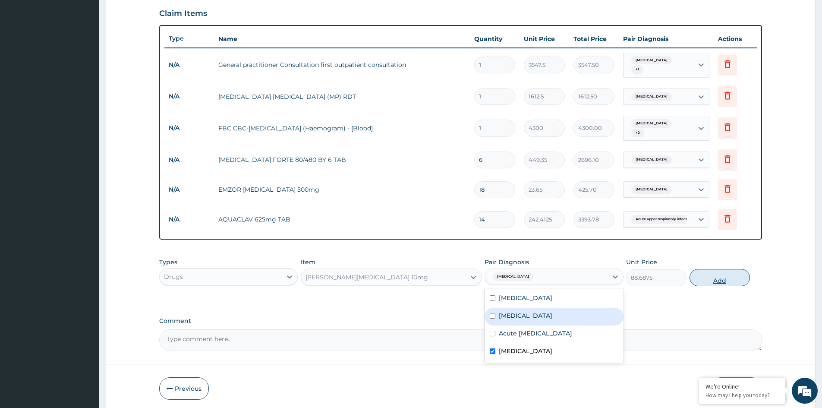
click at [719, 279] on button "Add" at bounding box center [719, 277] width 60 height 17
type input "0"
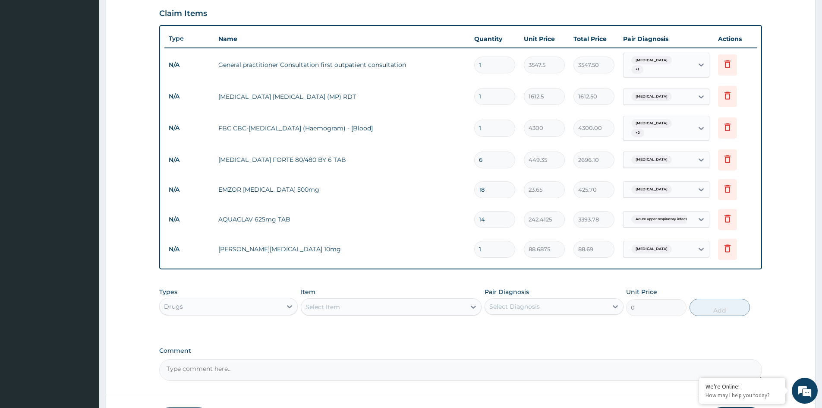
type input "0.00"
type input "5"
type input "443.44"
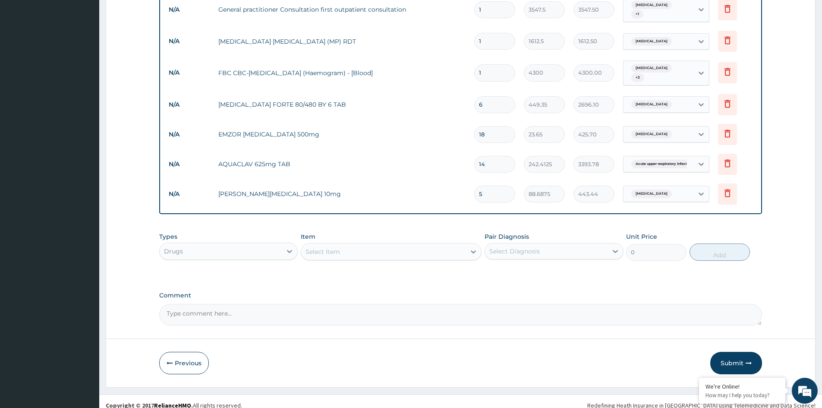
scroll to position [347, 0]
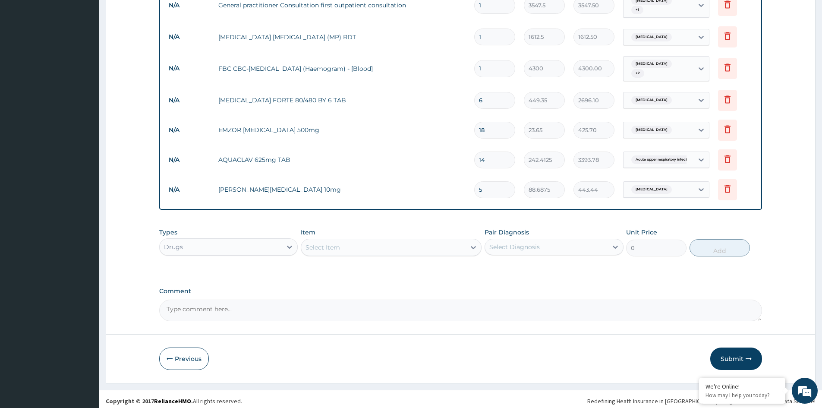
type input "5"
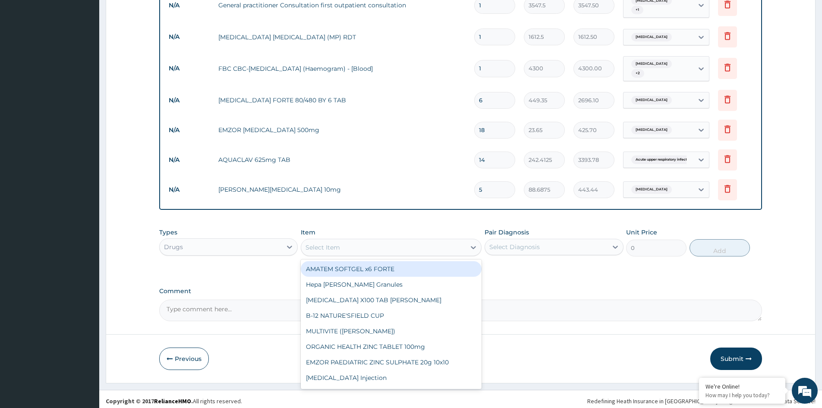
click at [404, 247] on div "Select Item" at bounding box center [383, 247] width 164 height 14
type input "BRO"
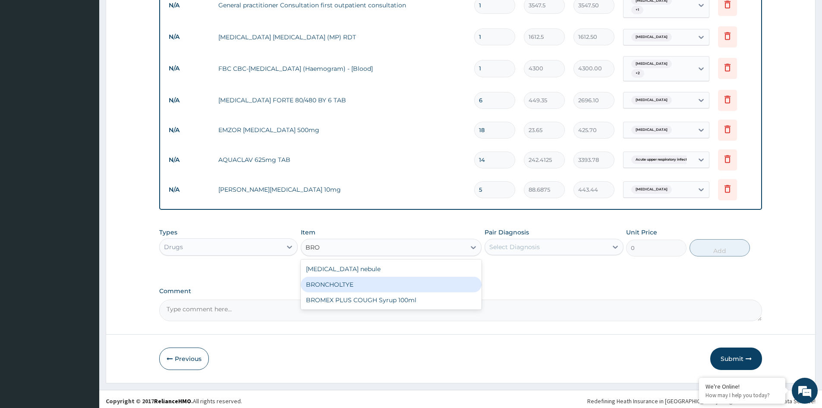
click at [349, 283] on div "BRONCHOLTYE" at bounding box center [391, 284] width 181 height 16
type input "1773.75"
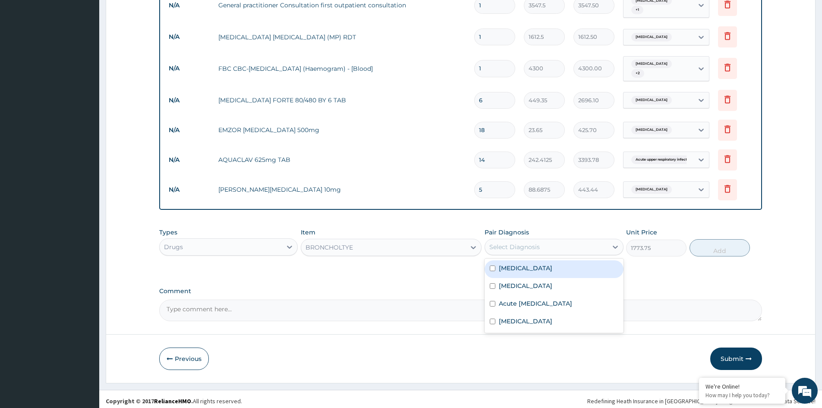
click at [575, 246] on div "Select Diagnosis" at bounding box center [546, 247] width 122 height 14
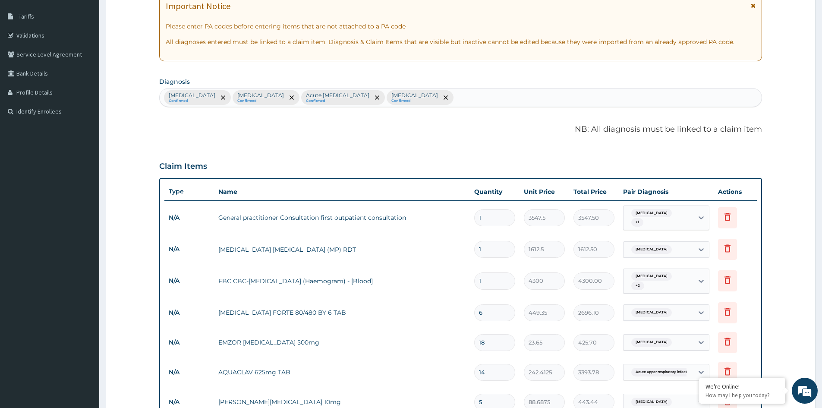
scroll to position [131, 0]
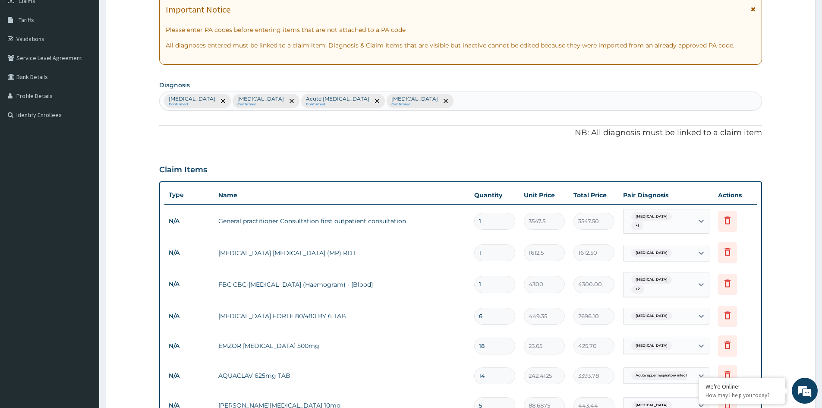
click at [487, 103] on div "Falciparum malaria Confirmed Sepsis Confirmed Acute upper respiratory infection…" at bounding box center [461, 101] width 602 height 18
type input "COUG"
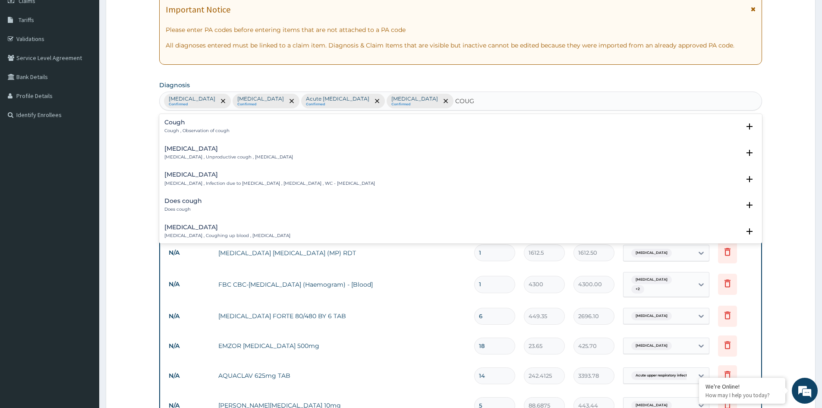
click at [194, 123] on h4 "Cough" at bounding box center [196, 122] width 65 height 6
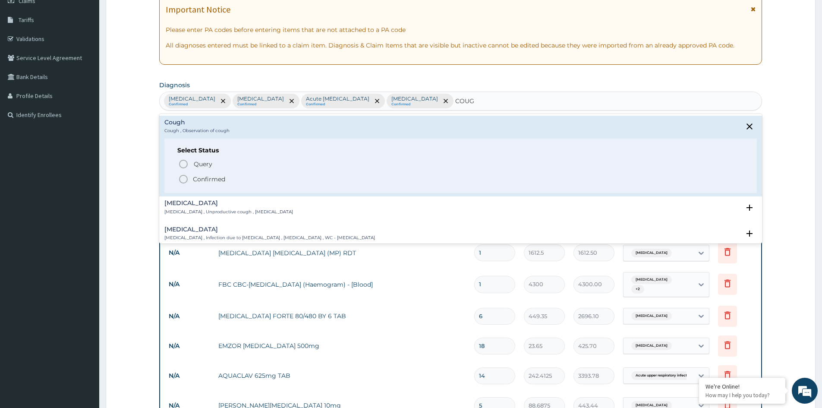
drag, startPoint x: 204, startPoint y: 176, endPoint x: 209, endPoint y: 177, distance: 5.2
click at [204, 176] on p "Confirmed" at bounding box center [209, 179] width 32 height 9
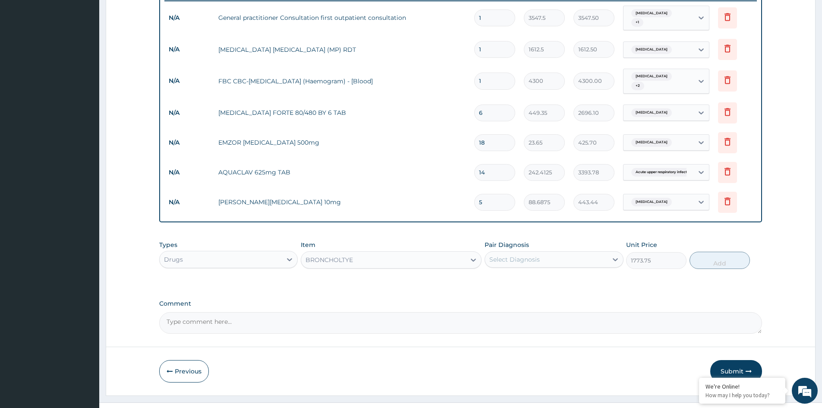
scroll to position [347, 0]
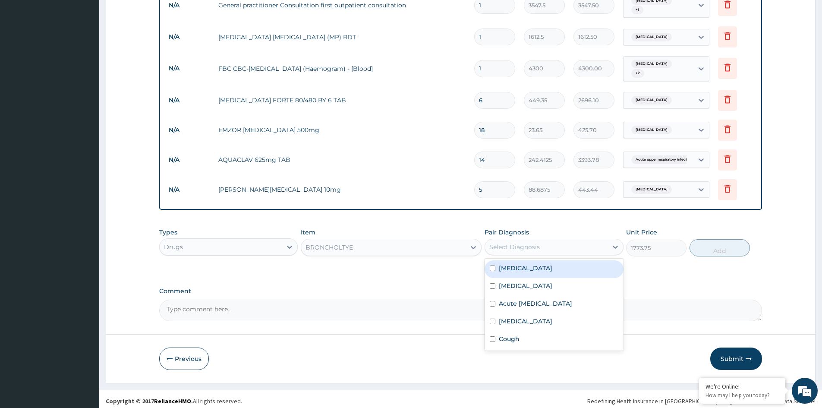
click at [552, 245] on div "Select Diagnosis" at bounding box center [546, 247] width 122 height 14
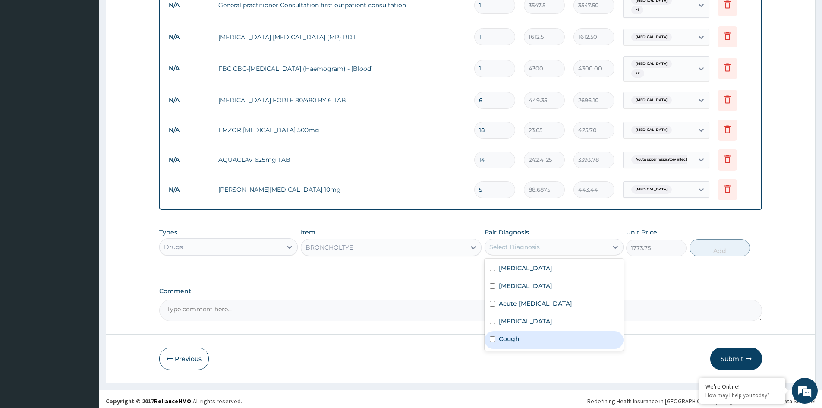
drag, startPoint x: 515, startPoint y: 336, endPoint x: 626, endPoint y: 308, distance: 114.9
click at [519, 336] on label "Cough" at bounding box center [509, 338] width 21 height 9
checkbox input "true"
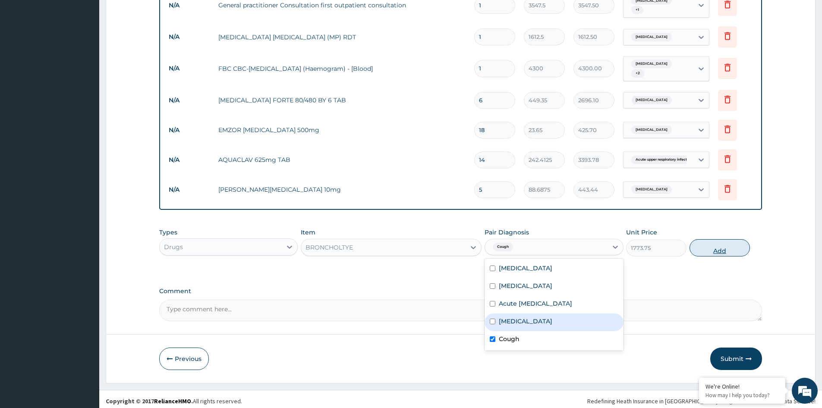
click at [722, 248] on button "Add" at bounding box center [719, 247] width 60 height 17
type input "0"
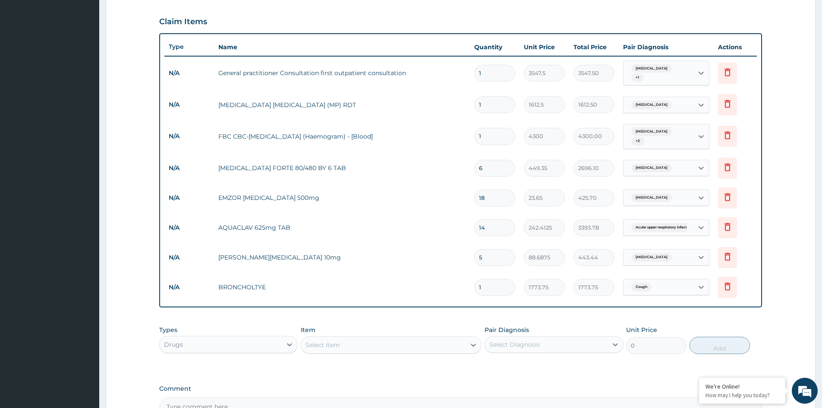
scroll to position [333, 0]
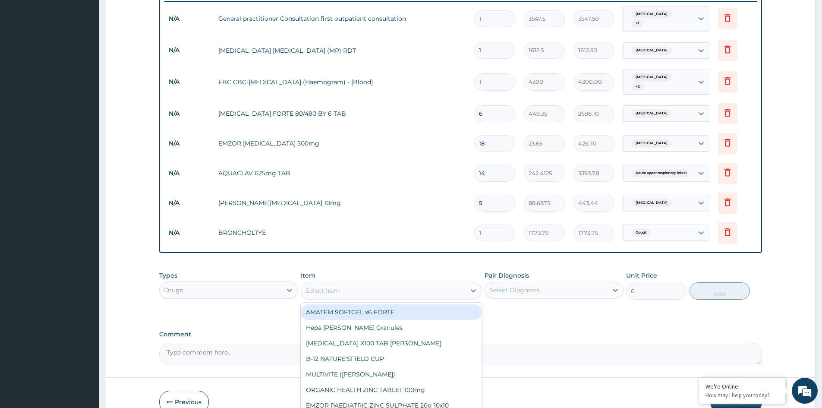
click at [342, 287] on div "Select Item" at bounding box center [383, 290] width 164 height 14
type input "AMOX"
click at [354, 305] on div "Co-amoxiclav 1g" at bounding box center [391, 312] width 181 height 16
type input "709.5"
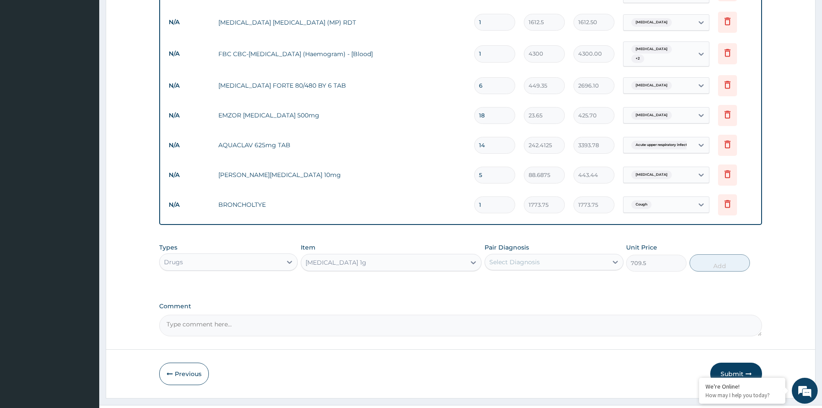
scroll to position [377, 0]
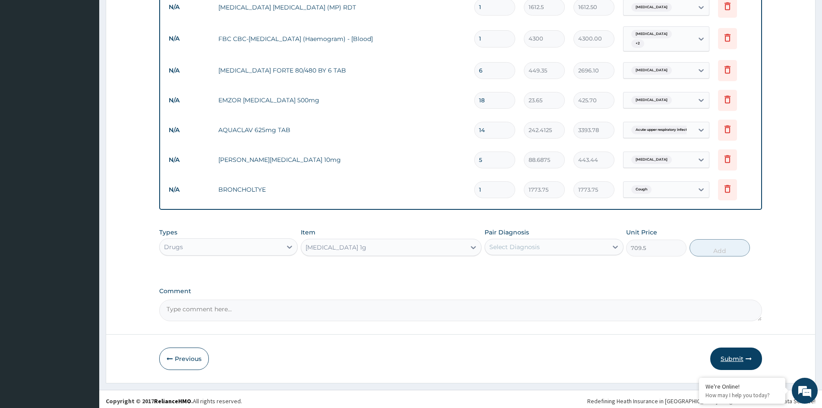
click at [734, 355] on button "Submit" at bounding box center [736, 358] width 52 height 22
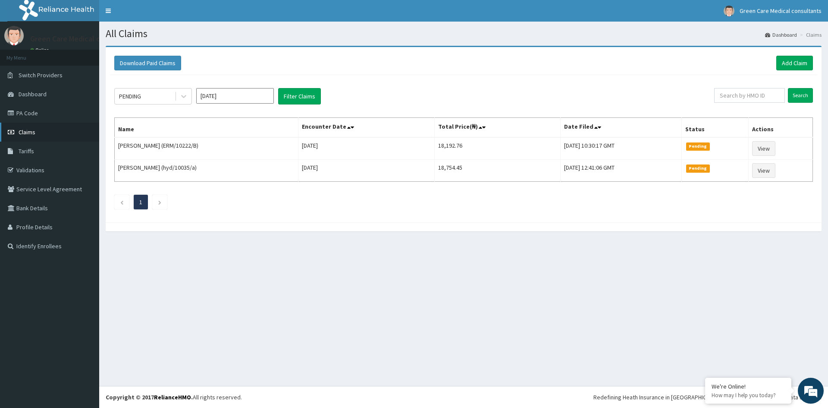
click at [78, 130] on link "Claims" at bounding box center [49, 131] width 99 height 19
click at [748, 96] on input "text" at bounding box center [749, 95] width 71 height 15
type input "SFA/14041/A"
click at [800, 96] on input "Search" at bounding box center [800, 95] width 25 height 15
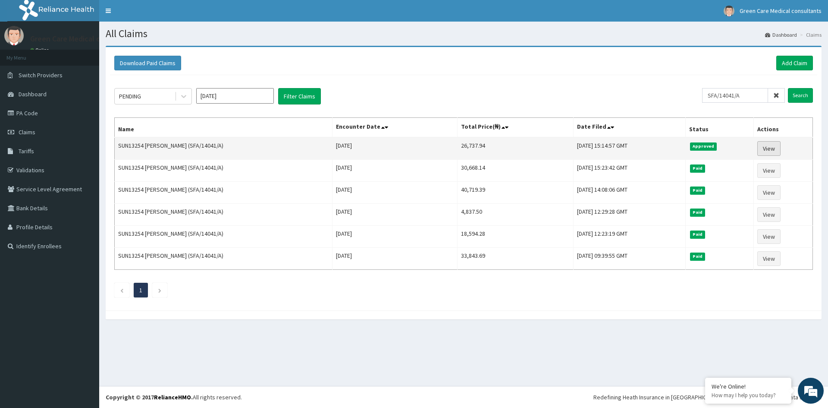
click at [771, 148] on link "View" at bounding box center [768, 148] width 23 height 15
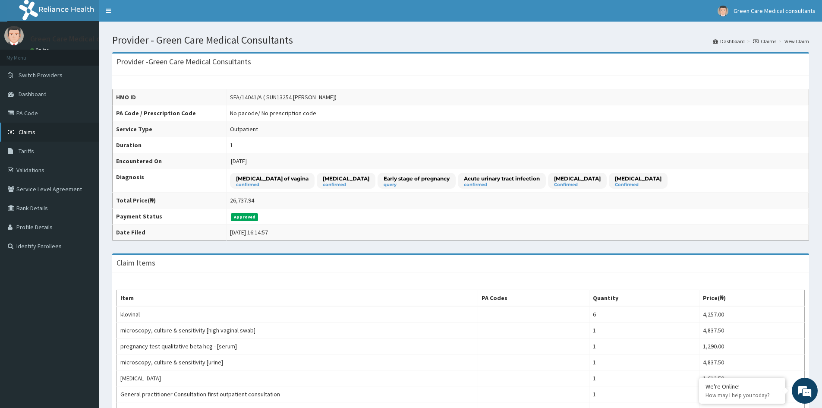
click at [30, 131] on span "Claims" at bounding box center [27, 132] width 17 height 8
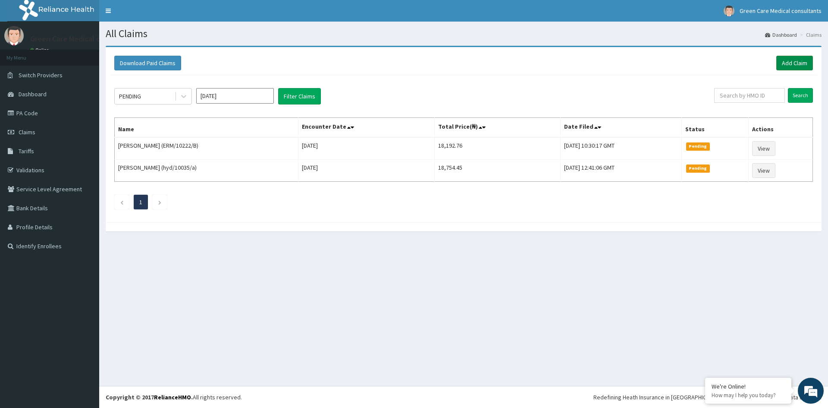
click at [790, 62] on link "Add Claim" at bounding box center [794, 63] width 37 height 15
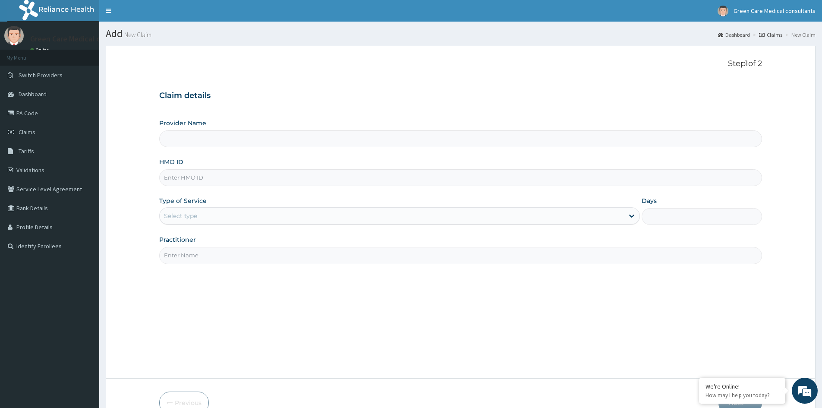
type input "Green Care Medical Consultants"
click at [256, 180] on input "HMO ID" at bounding box center [460, 177] width 603 height 17
type input "SFA/14041/A"
click at [256, 220] on div "Select type" at bounding box center [392, 216] width 464 height 14
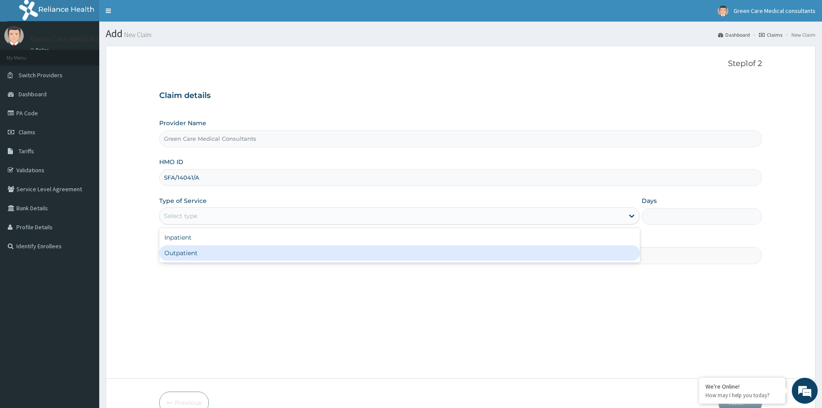
click at [258, 255] on div "Outpatient" at bounding box center [399, 253] width 481 height 16
type input "1"
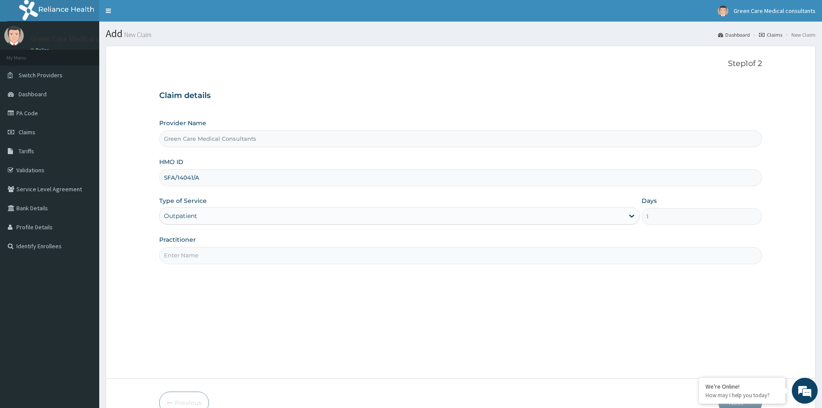
click at [271, 257] on input "Practitioner" at bounding box center [460, 255] width 603 height 17
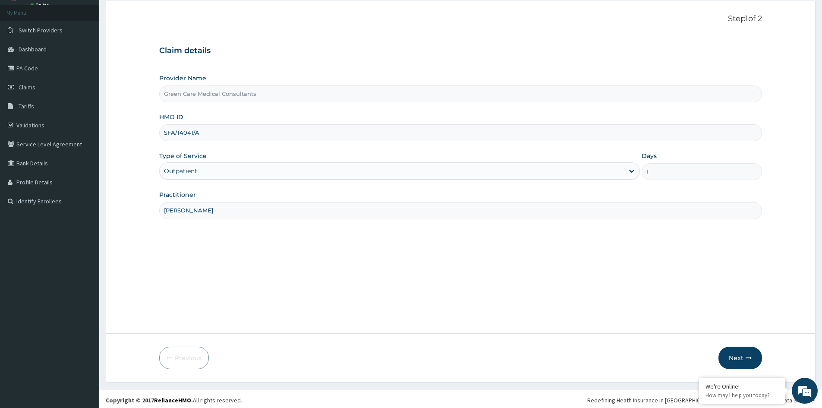
scroll to position [48, 0]
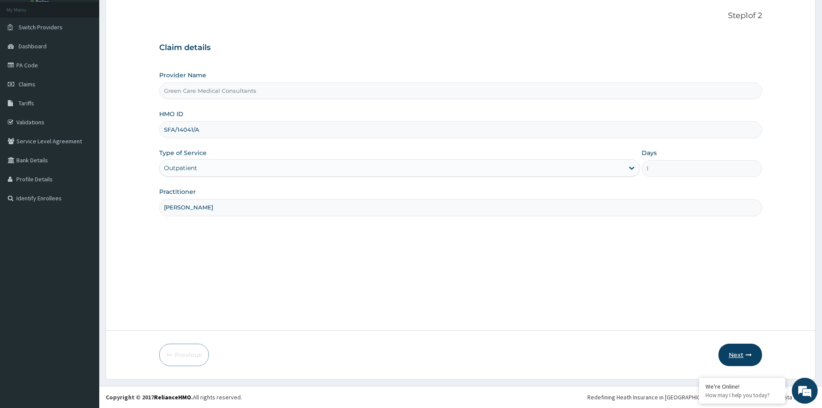
type input "[PERSON_NAME]"
click at [738, 354] on button "Next" at bounding box center [740, 354] width 44 height 22
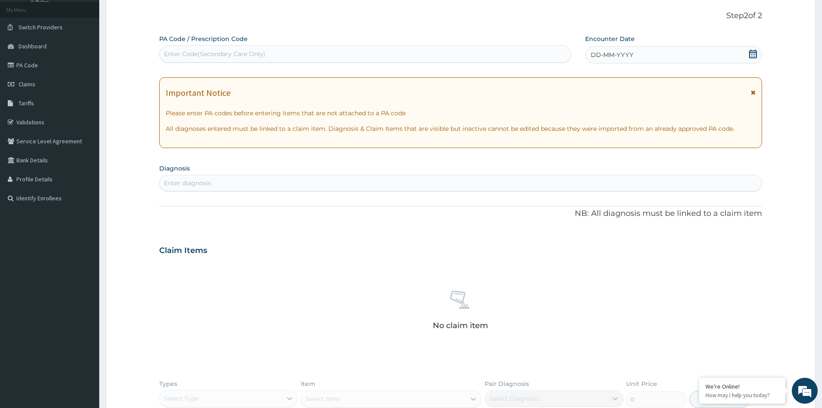
click at [752, 52] on icon at bounding box center [753, 54] width 8 height 9
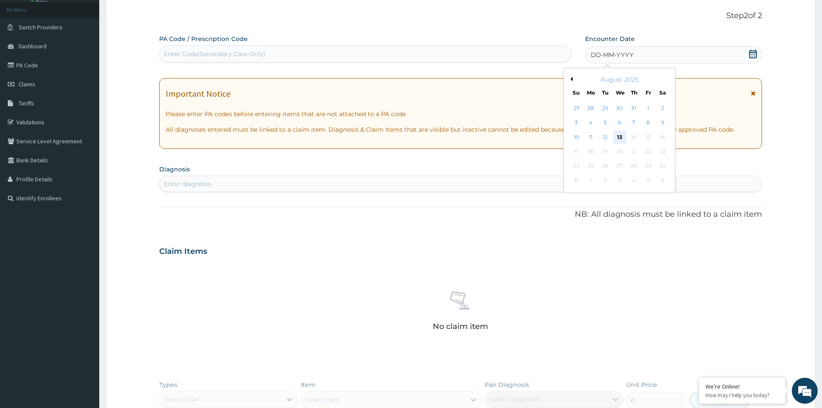
click at [622, 138] on div "13" at bounding box center [619, 137] width 13 height 13
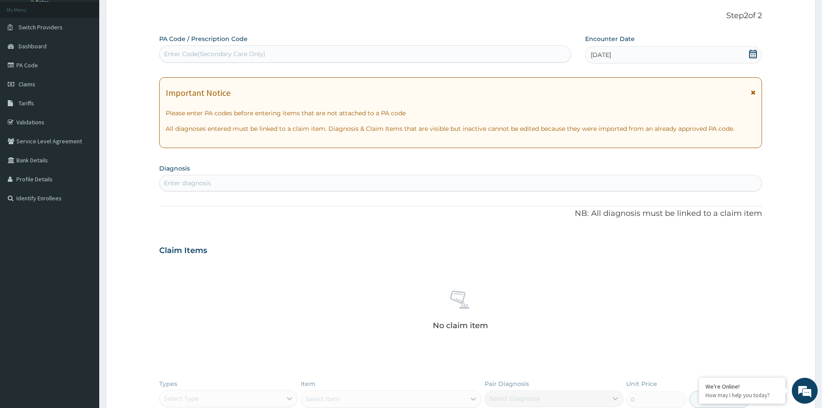
click at [244, 182] on div "Enter diagnosis" at bounding box center [461, 183] width 602 height 14
type input "[MEDICAL_DATA]"
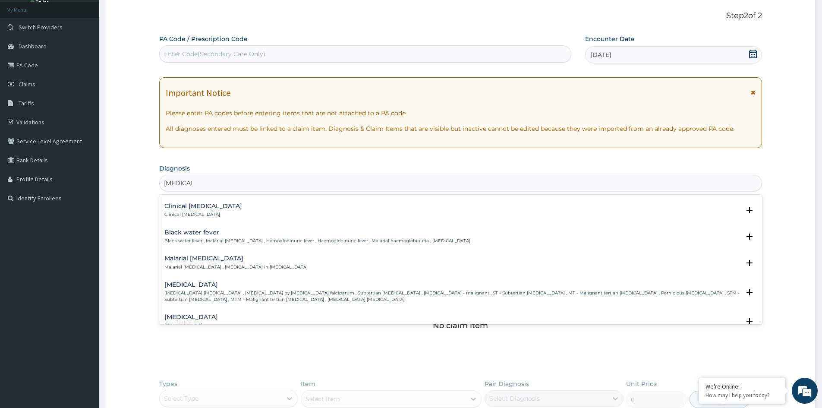
click at [228, 289] on div "Falciparum malaria Falciparum malaria , Malignant tertian malaria , Malaria by …" at bounding box center [451, 291] width 575 height 21
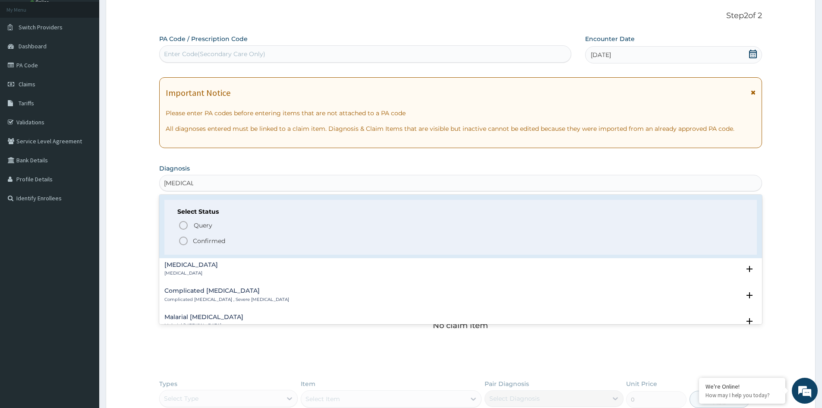
scroll to position [388, 0]
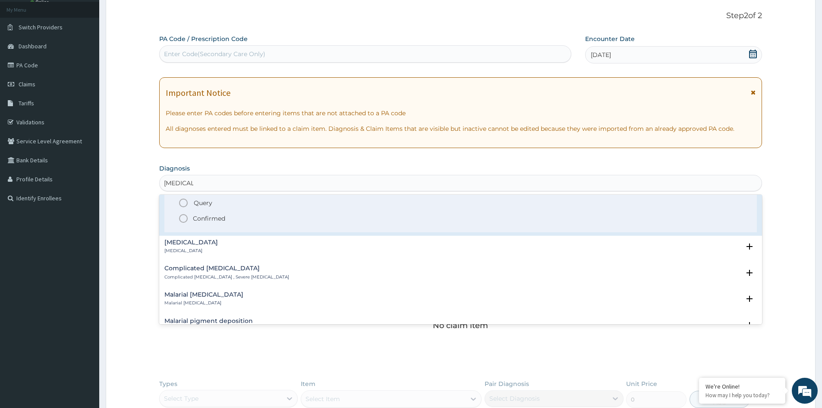
click at [219, 218] on p "Confirmed" at bounding box center [209, 218] width 32 height 9
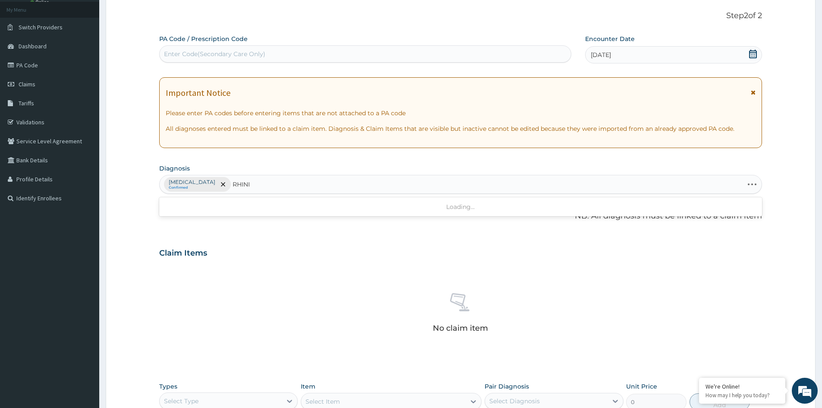
type input "RHINIT"
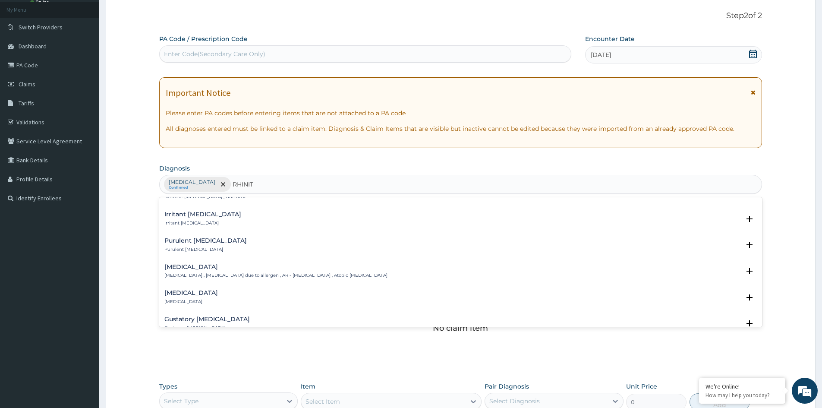
scroll to position [216, 0]
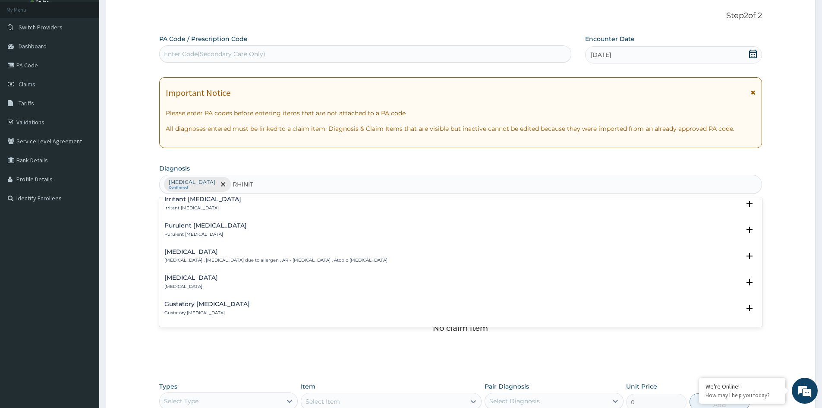
click at [214, 260] on p "Allergic rhinitis , Allergic rhinitis due to allergen , AR - Allergic rhinitis …" at bounding box center [275, 260] width 223 height 6
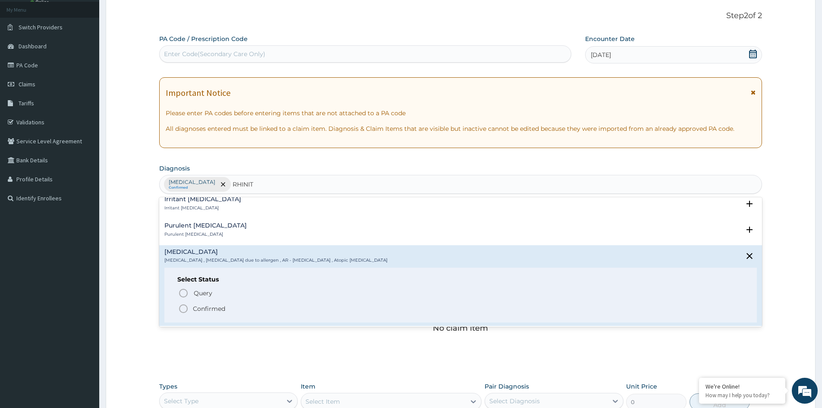
click at [207, 308] on p "Confirmed" at bounding box center [209, 308] width 32 height 9
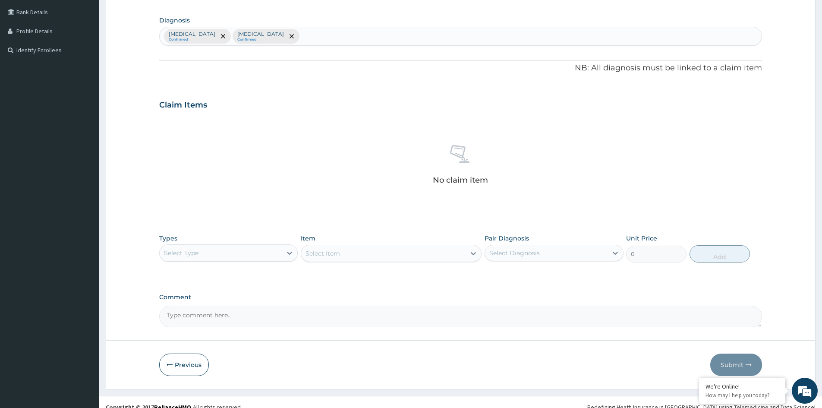
scroll to position [206, 0]
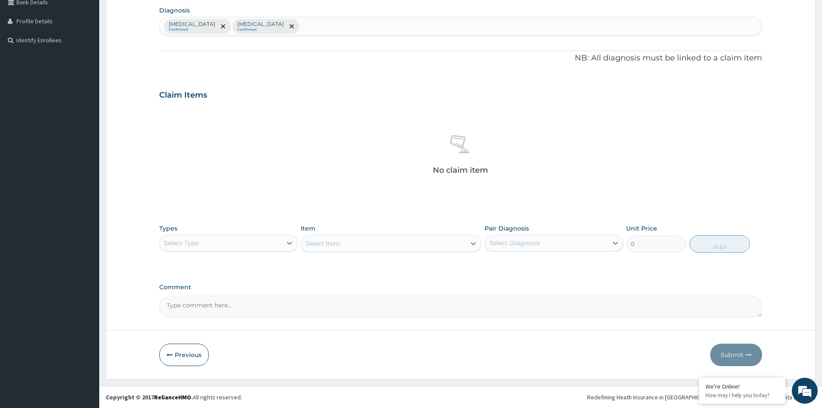
click at [265, 248] on div "Select Type" at bounding box center [221, 243] width 122 height 14
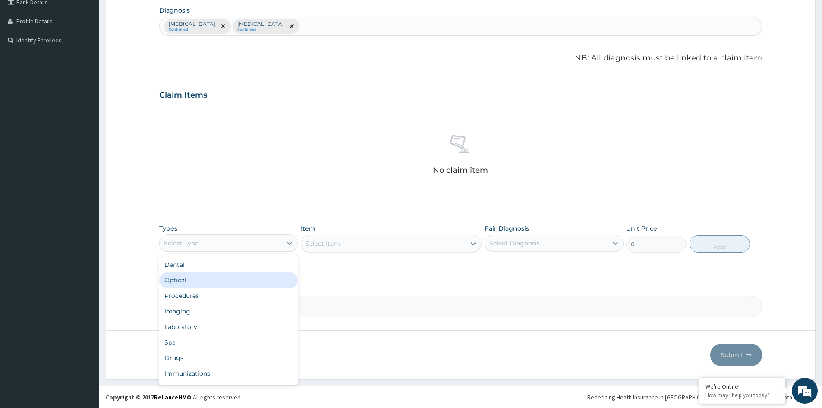
scroll to position [29, 0]
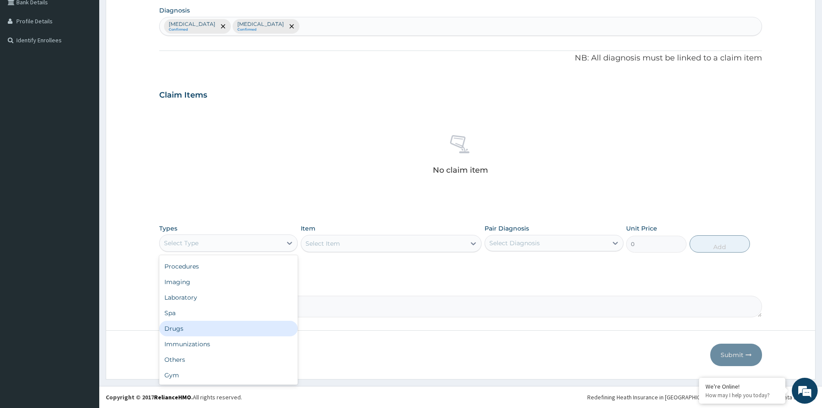
click at [186, 328] on div "Drugs" at bounding box center [228, 328] width 138 height 16
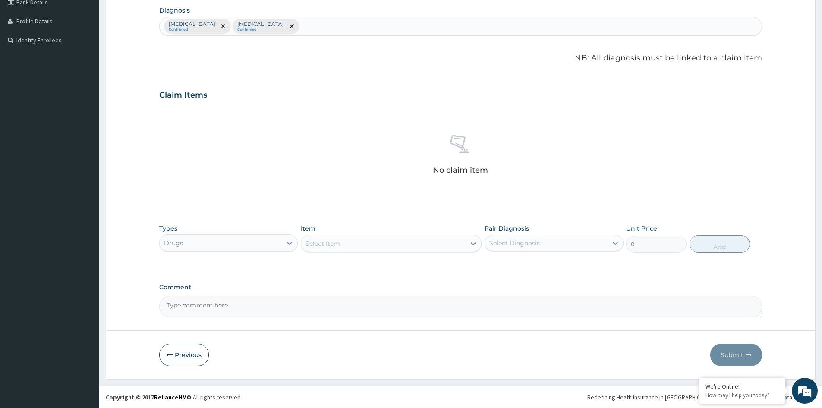
click at [447, 247] on div "Select Item" at bounding box center [383, 243] width 164 height 14
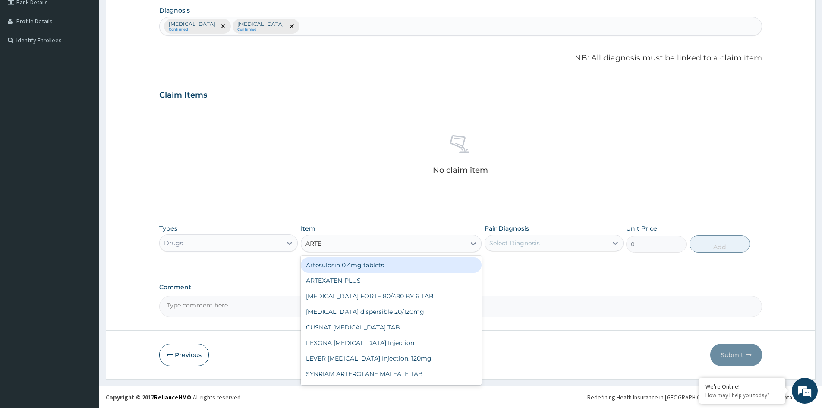
type input "ARTES"
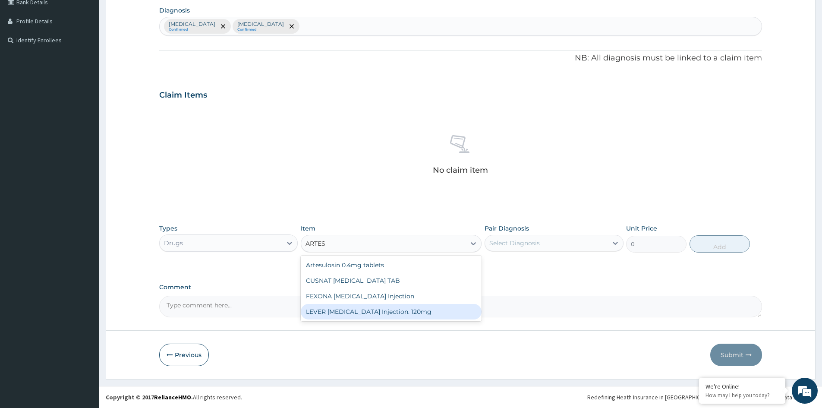
click at [405, 313] on div "LEVER ARTESUNATE Injection. 120mg" at bounding box center [391, 312] width 181 height 16
type input "2365"
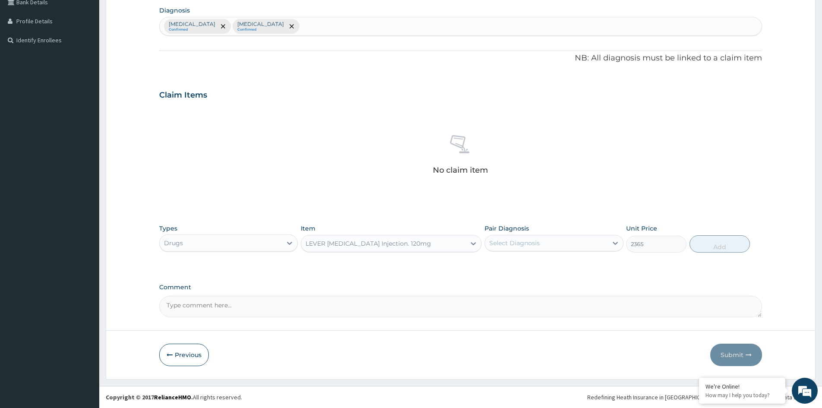
click at [589, 246] on div "Select Diagnosis" at bounding box center [546, 243] width 122 height 14
drag, startPoint x: 539, startPoint y: 265, endPoint x: 550, endPoint y: 263, distance: 11.4
click at [546, 263] on label "Falciparum malaria" at bounding box center [525, 264] width 53 height 9
checkbox input "true"
click at [717, 245] on button "Add" at bounding box center [719, 243] width 60 height 17
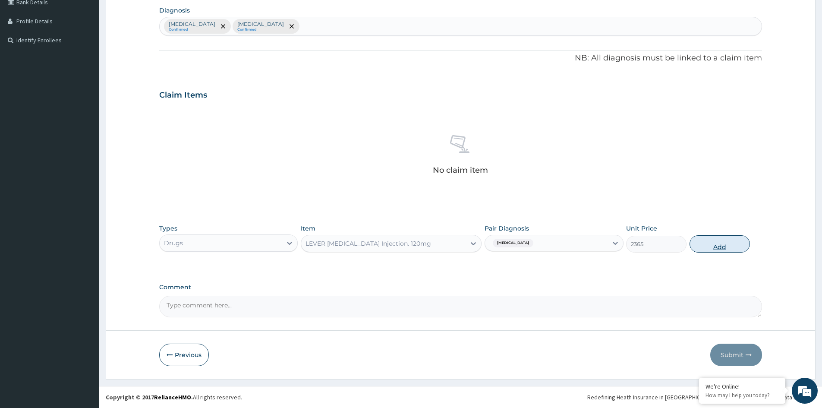
type input "0"
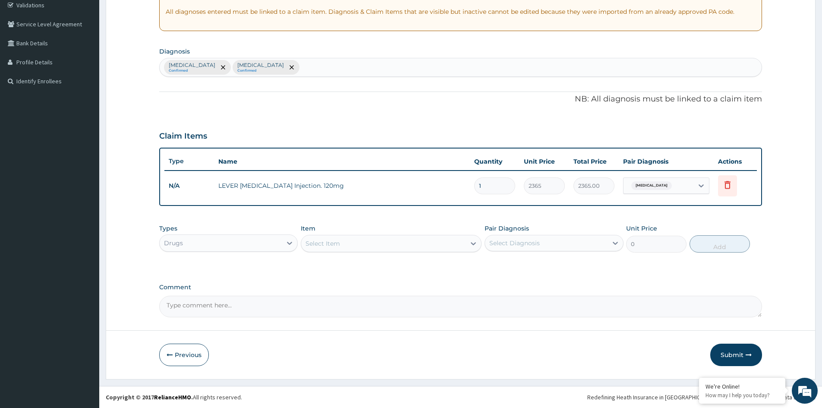
type input "0.00"
type input "3"
type input "7095.00"
type input "3"
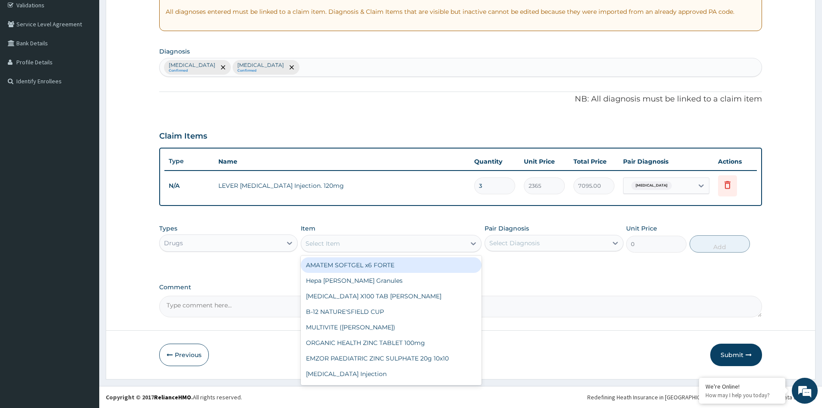
click at [317, 239] on div "Select Item" at bounding box center [322, 243] width 35 height 9
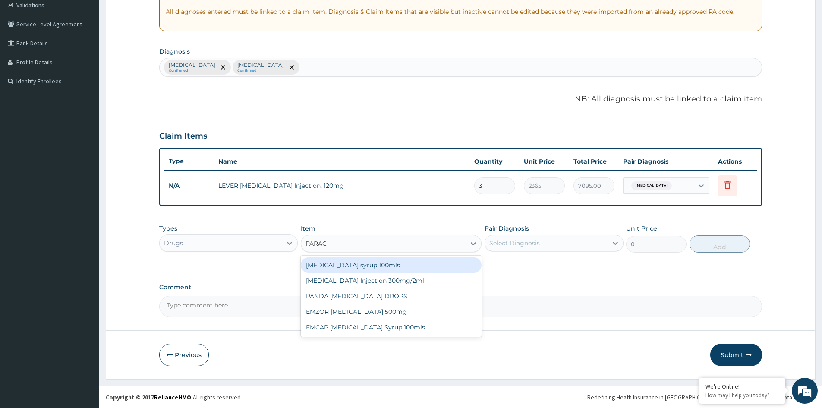
type input "PARACE"
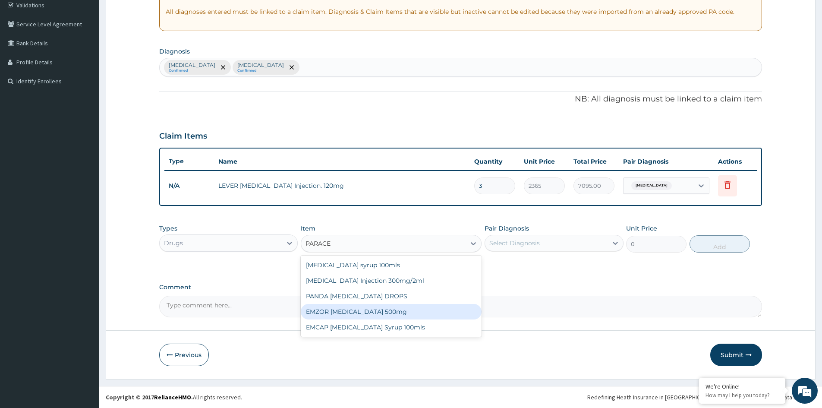
drag, startPoint x: 369, startPoint y: 308, endPoint x: 374, endPoint y: 306, distance: 5.8
click at [371, 307] on div "EMZOR PARACETAMOL 500mg" at bounding box center [391, 312] width 181 height 16
type input "23.65"
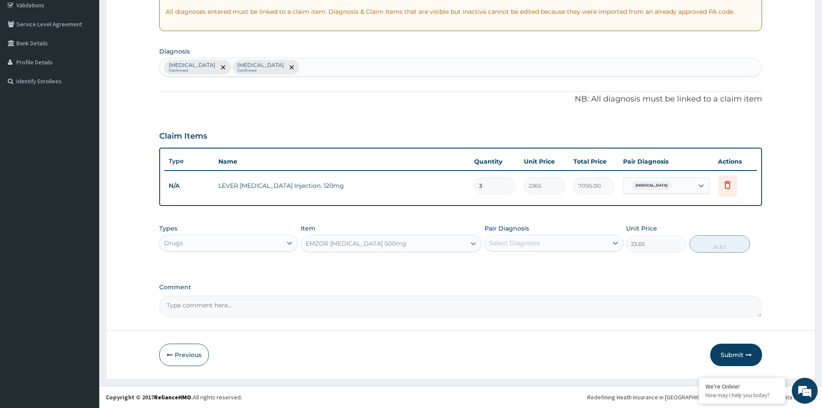
click at [534, 243] on div "Select Diagnosis" at bounding box center [514, 243] width 50 height 9
drag, startPoint x: 530, startPoint y: 266, endPoint x: 592, endPoint y: 256, distance: 63.3
click at [542, 262] on label "Falciparum malaria" at bounding box center [525, 264] width 53 height 9
checkbox input "true"
click at [726, 245] on button "Add" at bounding box center [719, 243] width 60 height 17
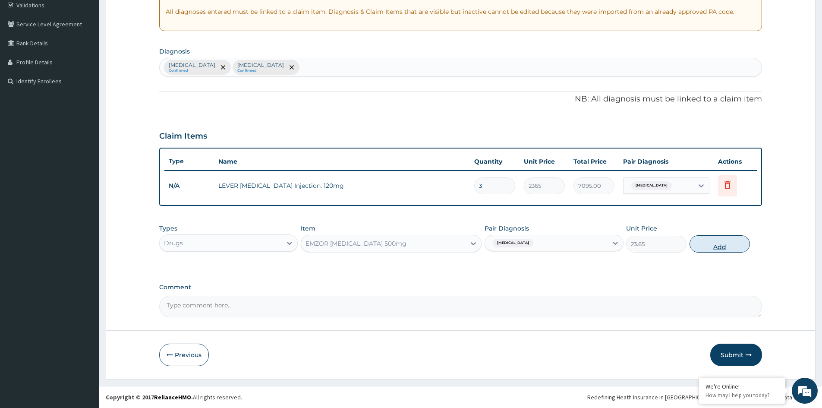
type input "0"
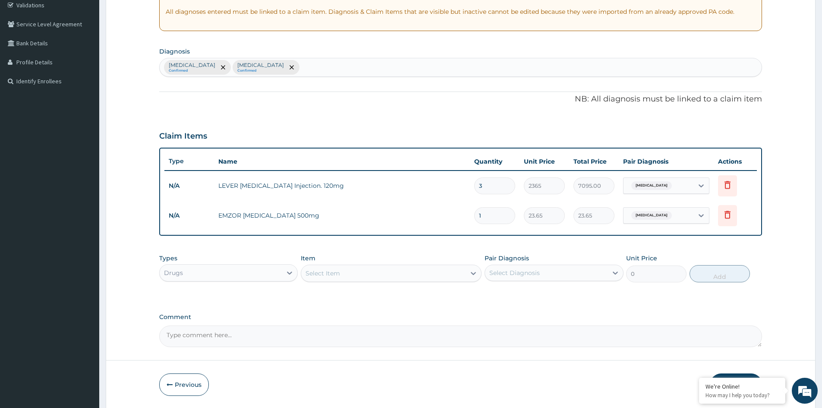
type input "18"
type input "425.70"
type input "18"
click at [345, 275] on div "Select Item" at bounding box center [383, 273] width 164 height 14
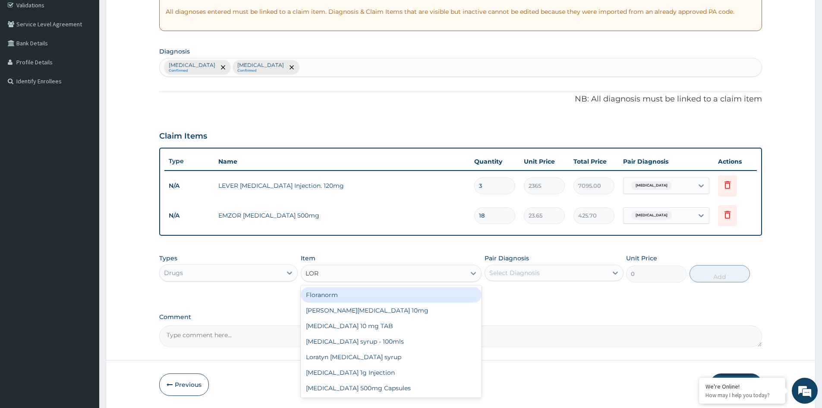
type input "LORA"
drag, startPoint x: 349, startPoint y: 308, endPoint x: 468, endPoint y: 292, distance: 120.5
click at [358, 306] on div "Loratyn Loratadine 10mg" at bounding box center [391, 310] width 181 height 16
type input "88.6875"
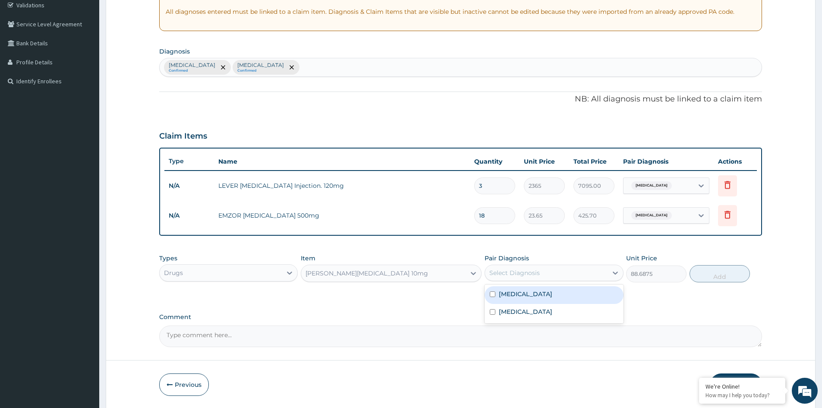
click at [527, 273] on div "Select Diagnosis" at bounding box center [514, 272] width 50 height 9
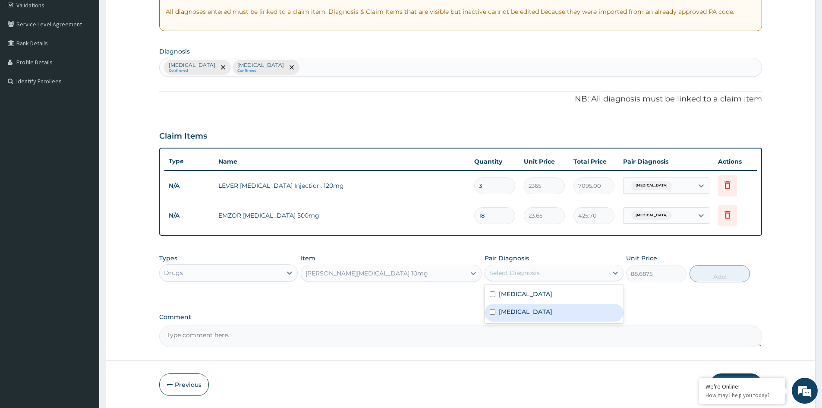
drag, startPoint x: 517, startPoint y: 313, endPoint x: 592, endPoint y: 303, distance: 76.1
click at [535, 308] on label "Allergic rhinitis" at bounding box center [525, 311] width 53 height 9
checkbox input "true"
click at [717, 276] on button "Add" at bounding box center [719, 273] width 60 height 17
type input "0"
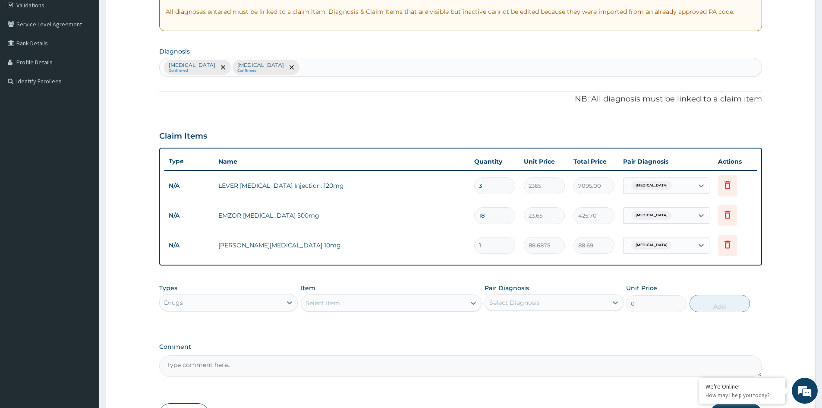
type input "0.00"
type input "5"
type input "443.44"
type input "5"
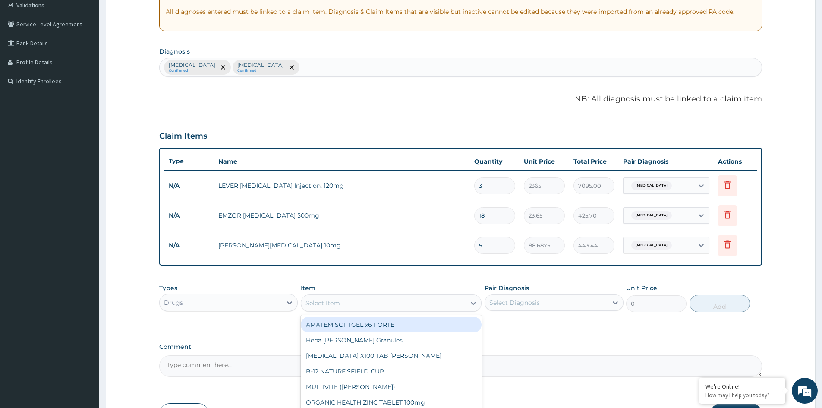
click at [386, 308] on div "Select Item" at bounding box center [383, 303] width 164 height 14
type input "COAR"
drag, startPoint x: 389, startPoint y: 323, endPoint x: 404, endPoint y: 320, distance: 15.6
click at [392, 323] on div "COARTEM FORTE 80/480 BY 6 TAB" at bounding box center [391, 325] width 181 height 16
type input "449.35"
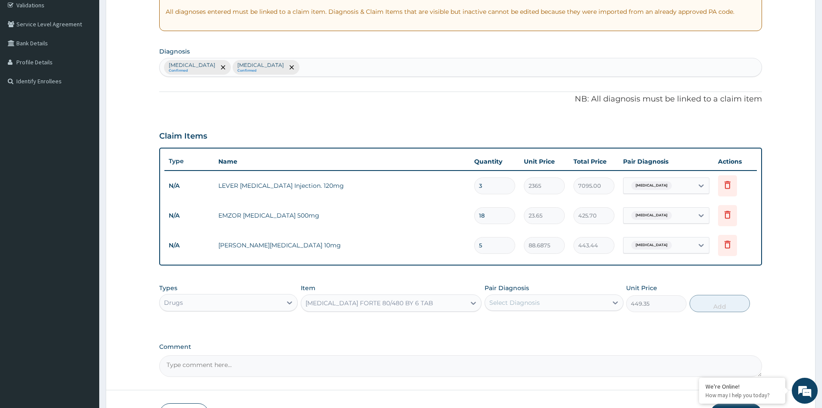
click at [515, 298] on div "Select Diagnosis" at bounding box center [514, 302] width 50 height 9
drag, startPoint x: 514, startPoint y: 324, endPoint x: 645, endPoint y: 332, distance: 131.4
click at [522, 324] on label "Falciparum malaria" at bounding box center [525, 323] width 53 height 9
checkbox input "true"
click at [721, 305] on button "Add" at bounding box center [719, 303] width 60 height 17
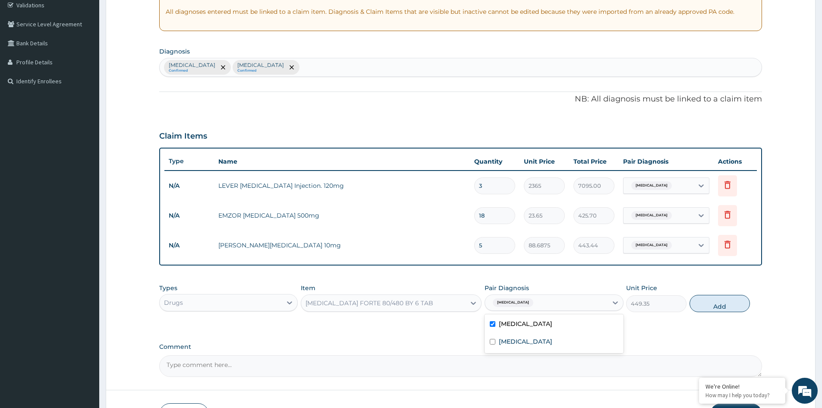
type input "0"
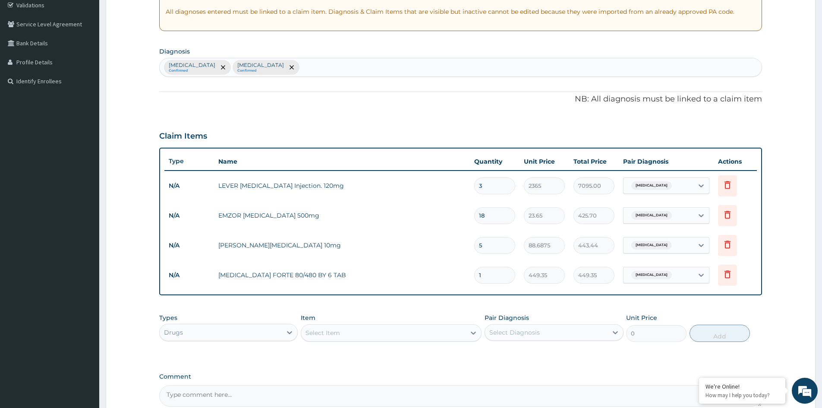
type input "0.00"
type input "6"
type input "2696.10"
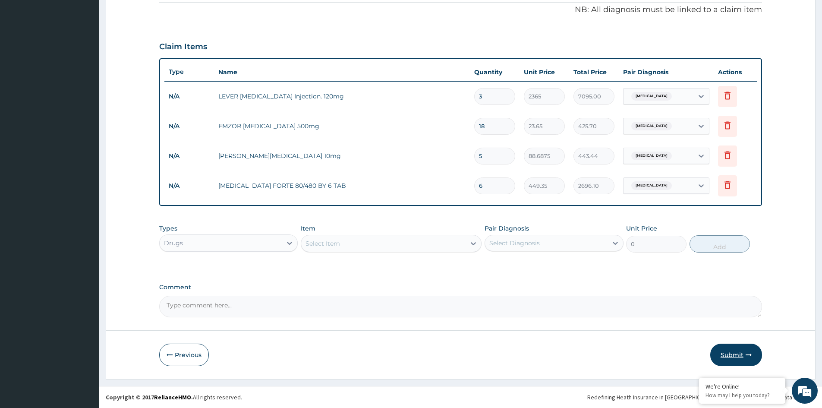
type input "6"
click at [734, 350] on button "Submit" at bounding box center [736, 354] width 52 height 22
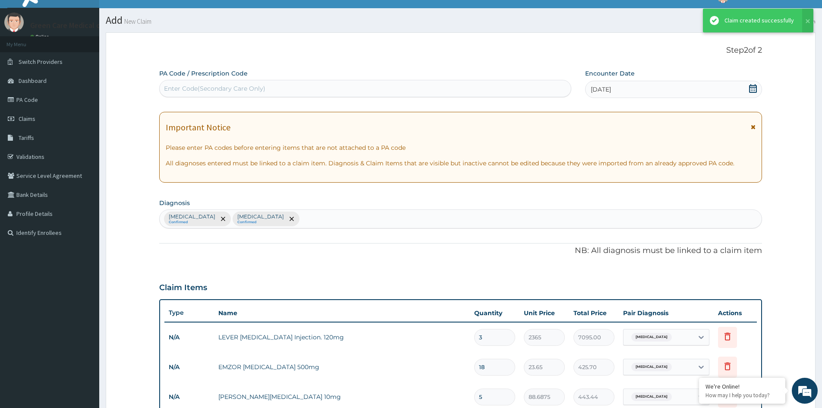
scroll to position [254, 0]
